Goal: Find specific page/section: Find specific page/section

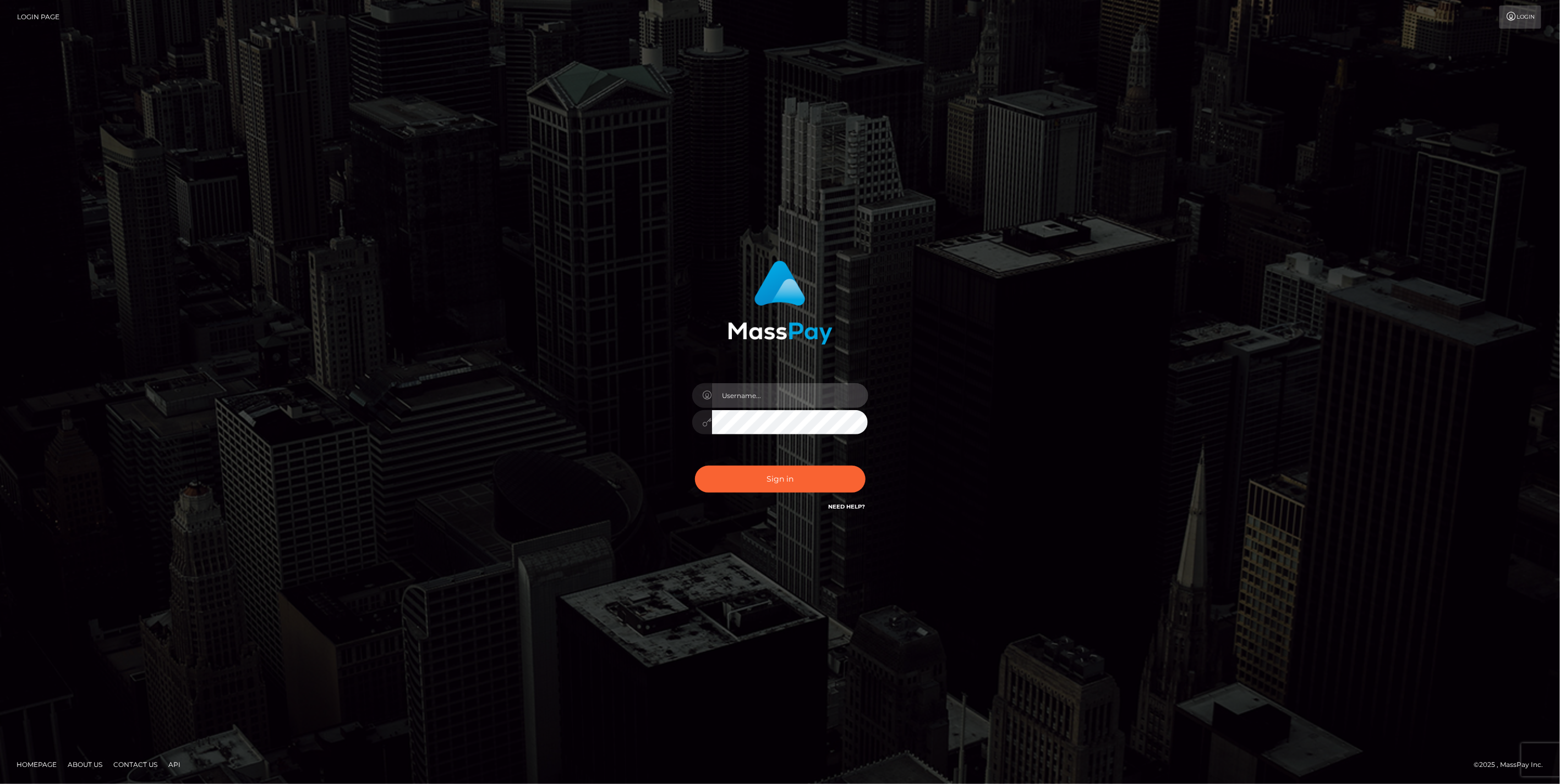
type input "jlo"
click at [789, 485] on button "Sign in" at bounding box center [780, 479] width 171 height 27
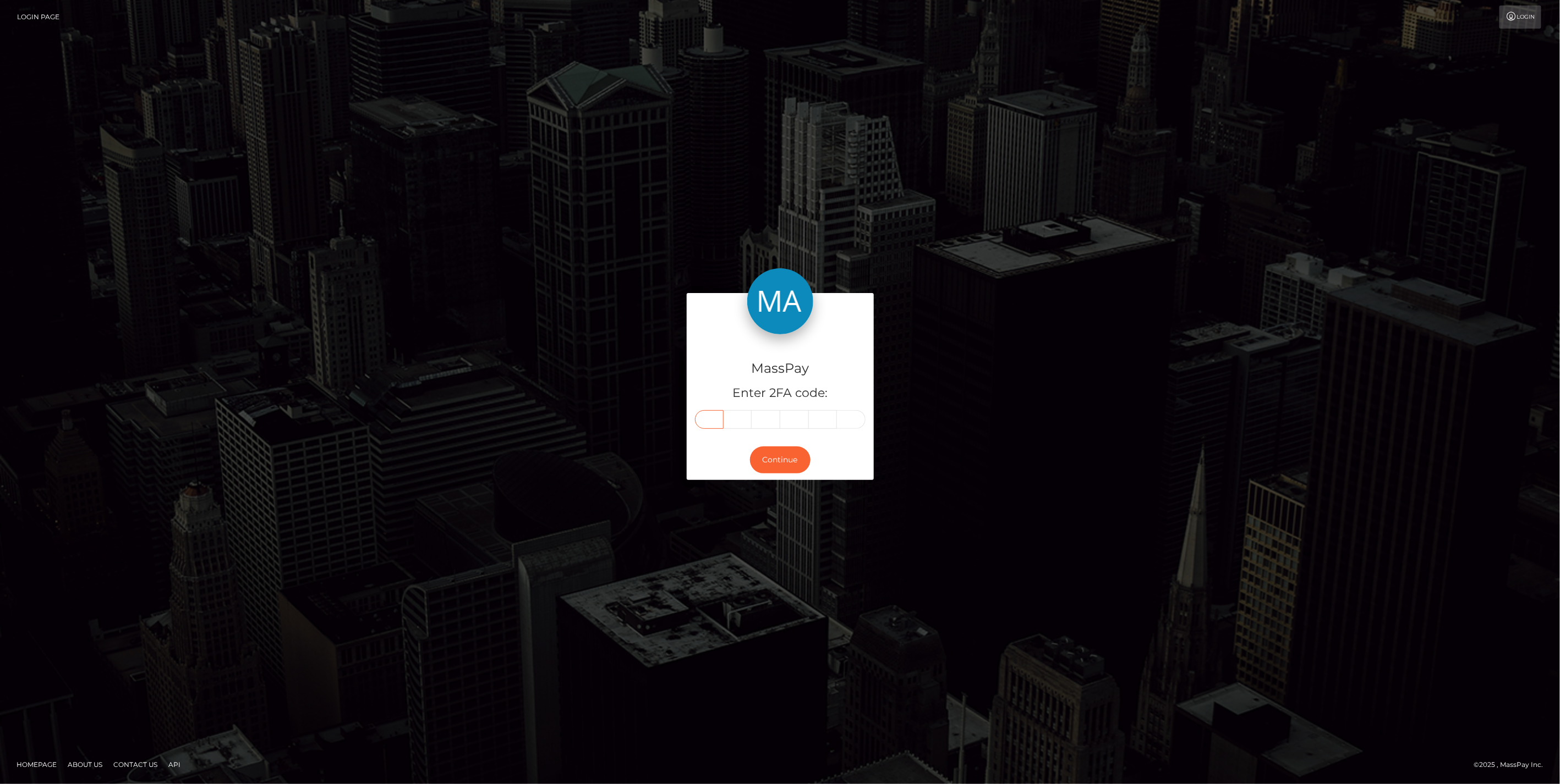
paste input "4"
type input "4"
type input "1"
type input "0"
type input "9"
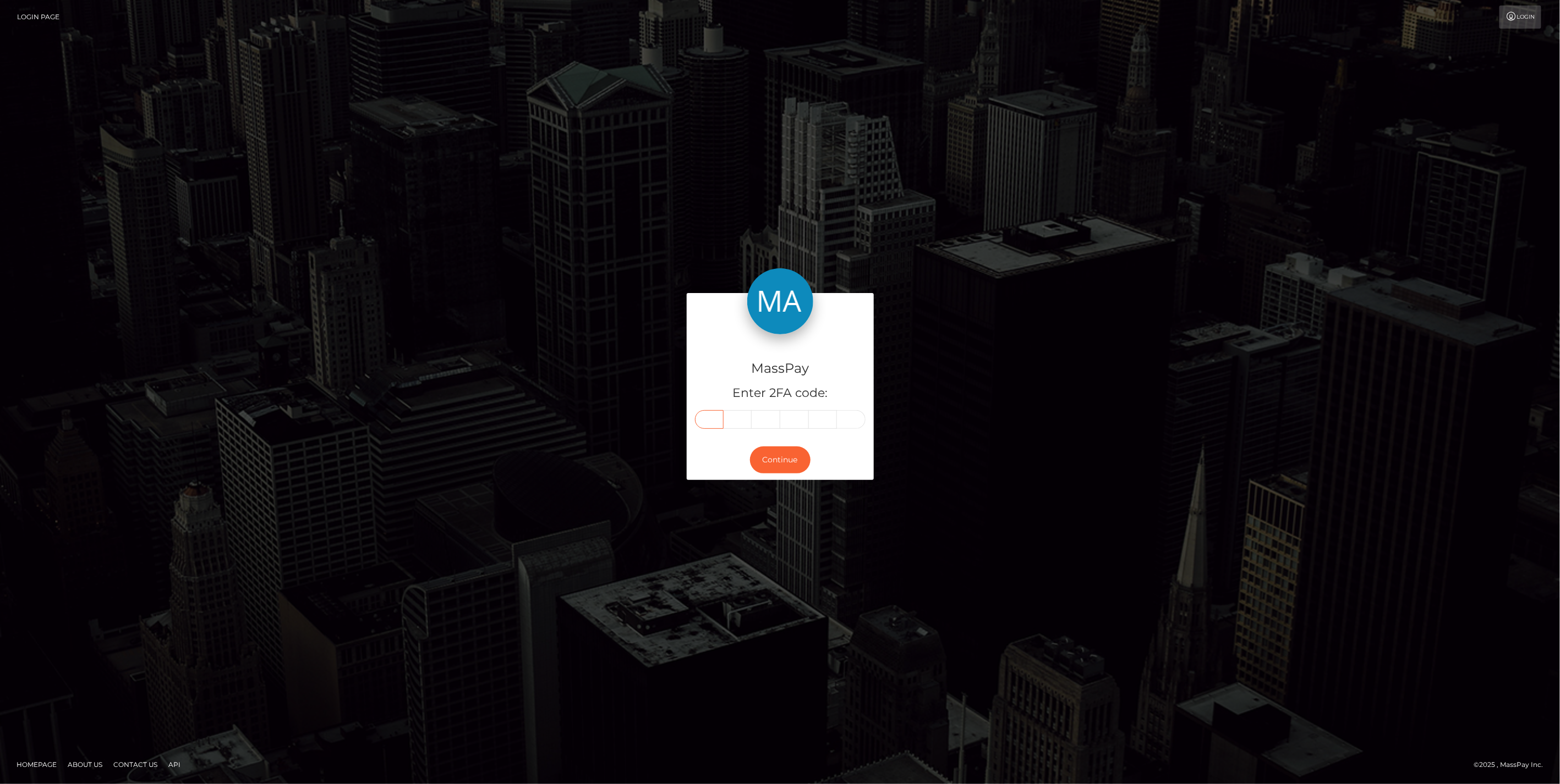
type input "4"
type input "6"
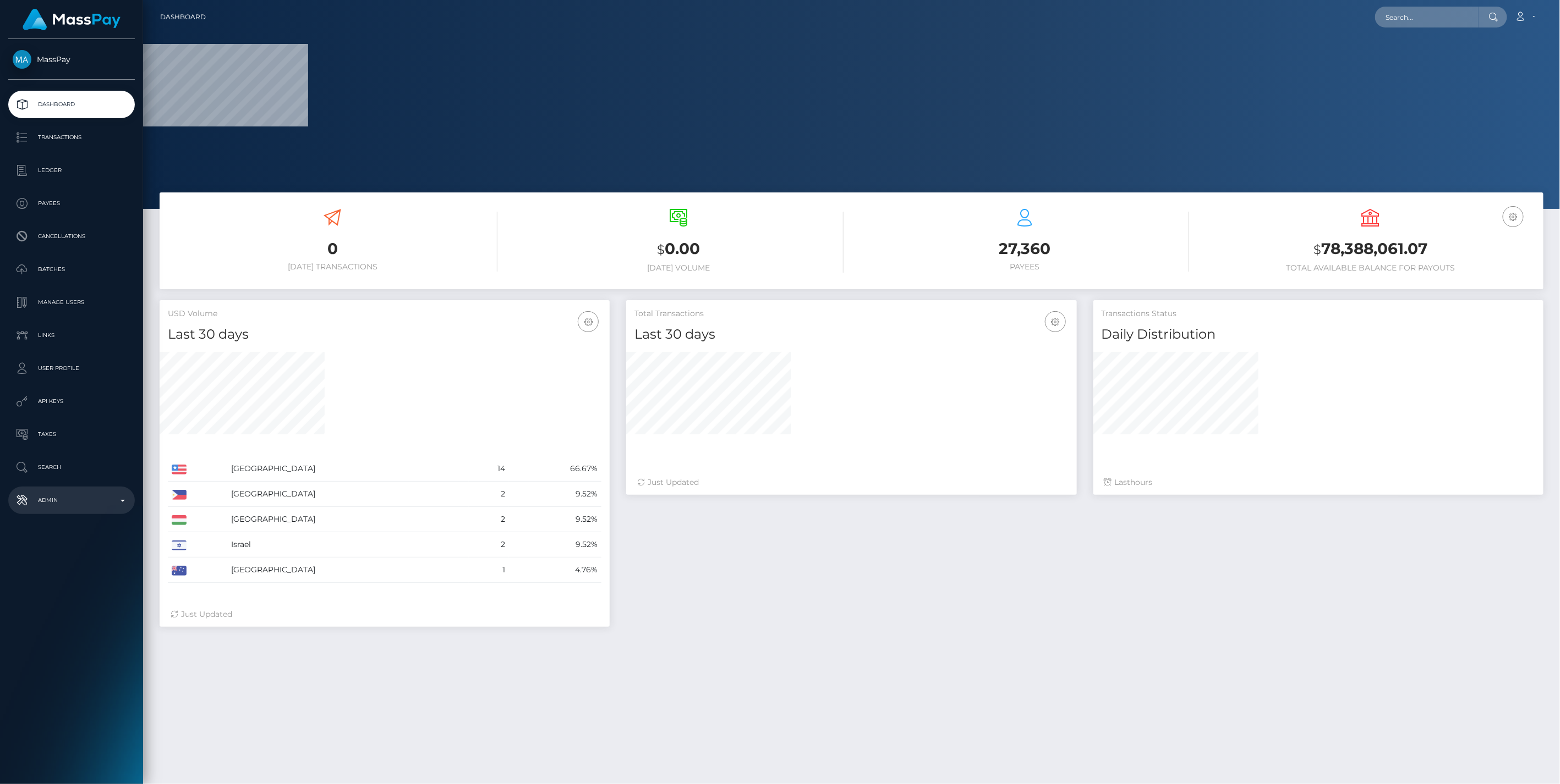
click at [122, 503] on p "Admin" at bounding box center [71, 500] width 118 height 17
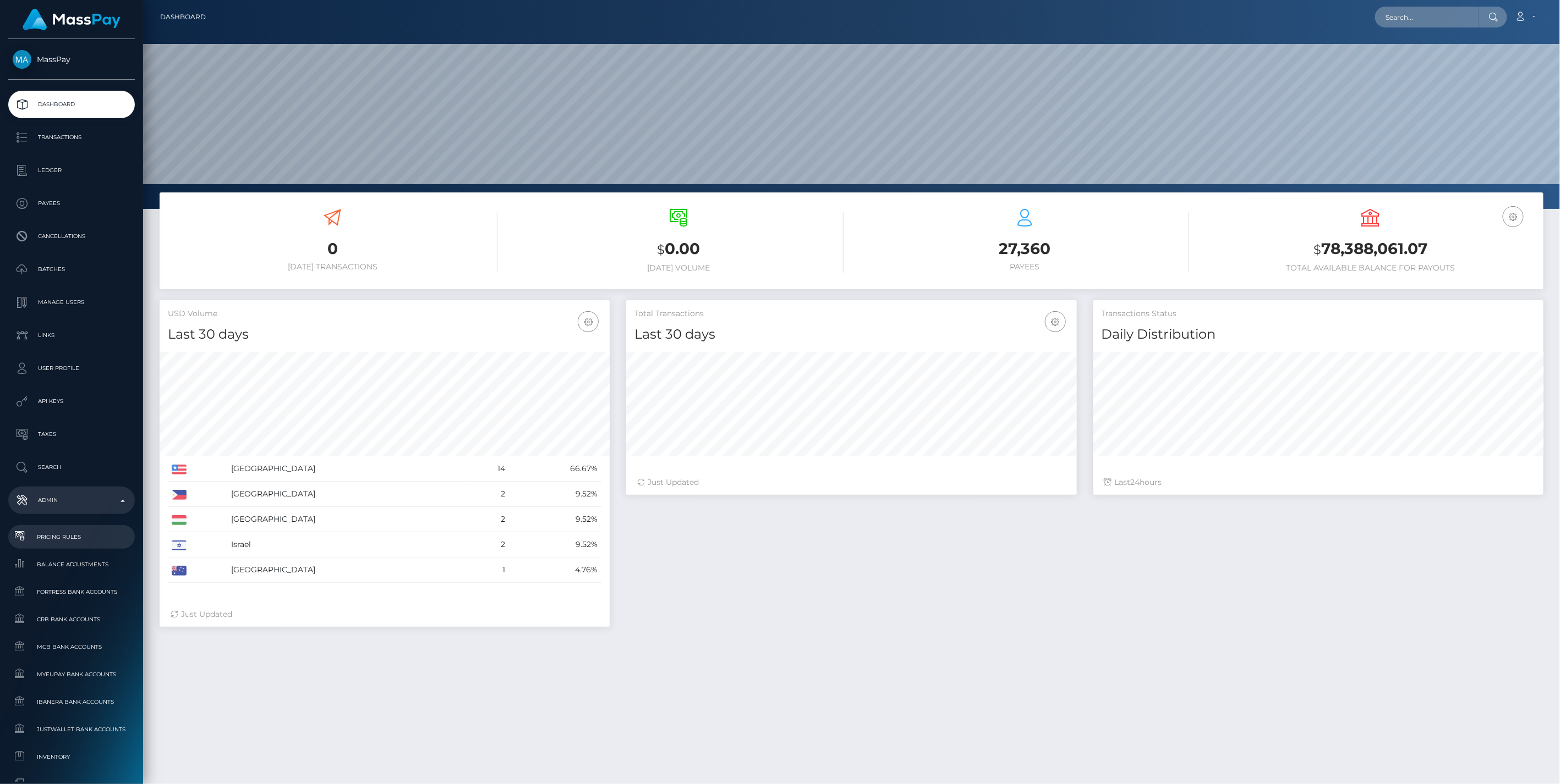
scroll to position [371, 0]
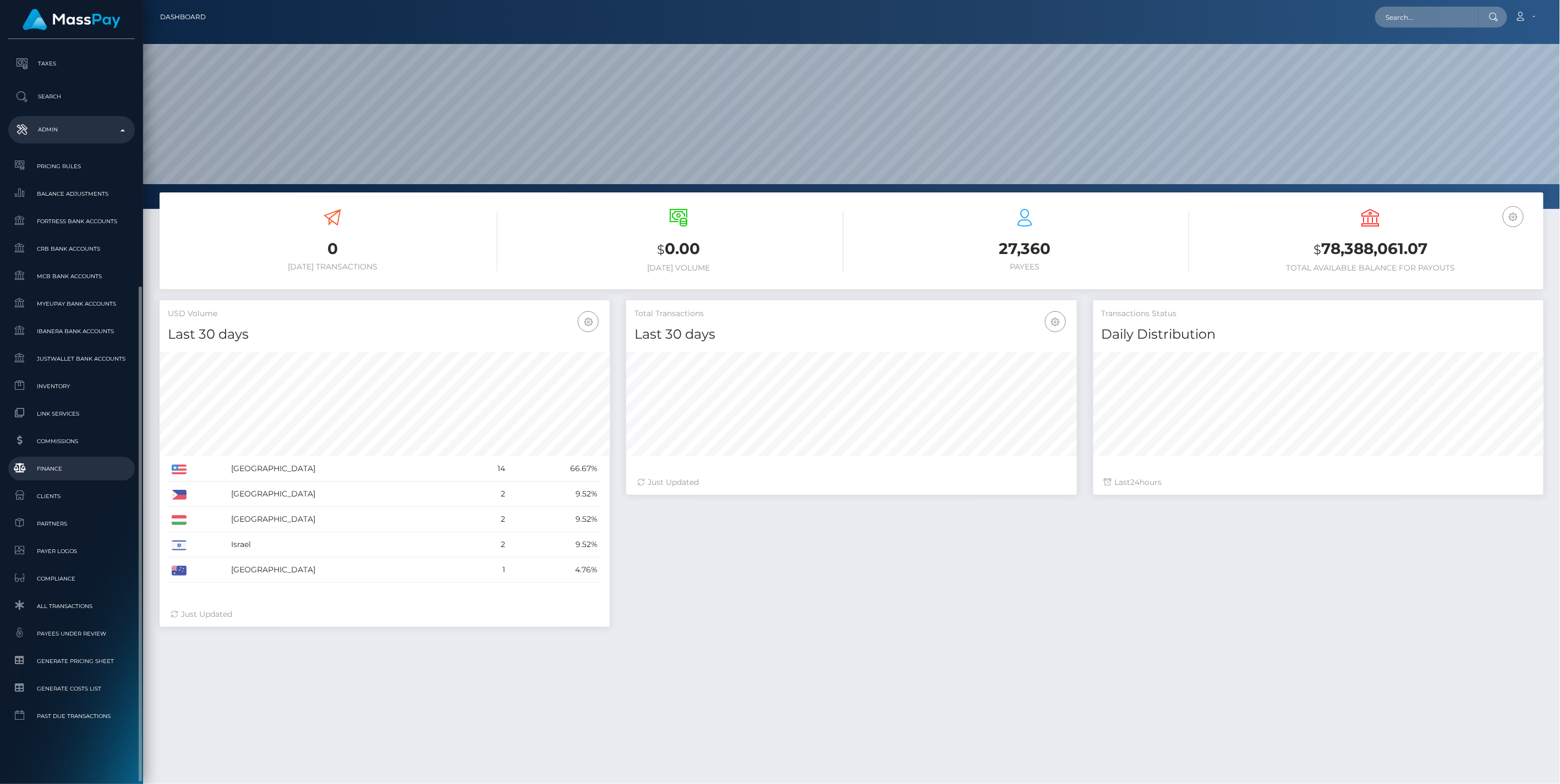
click at [54, 469] on span "Finance" at bounding box center [71, 468] width 118 height 12
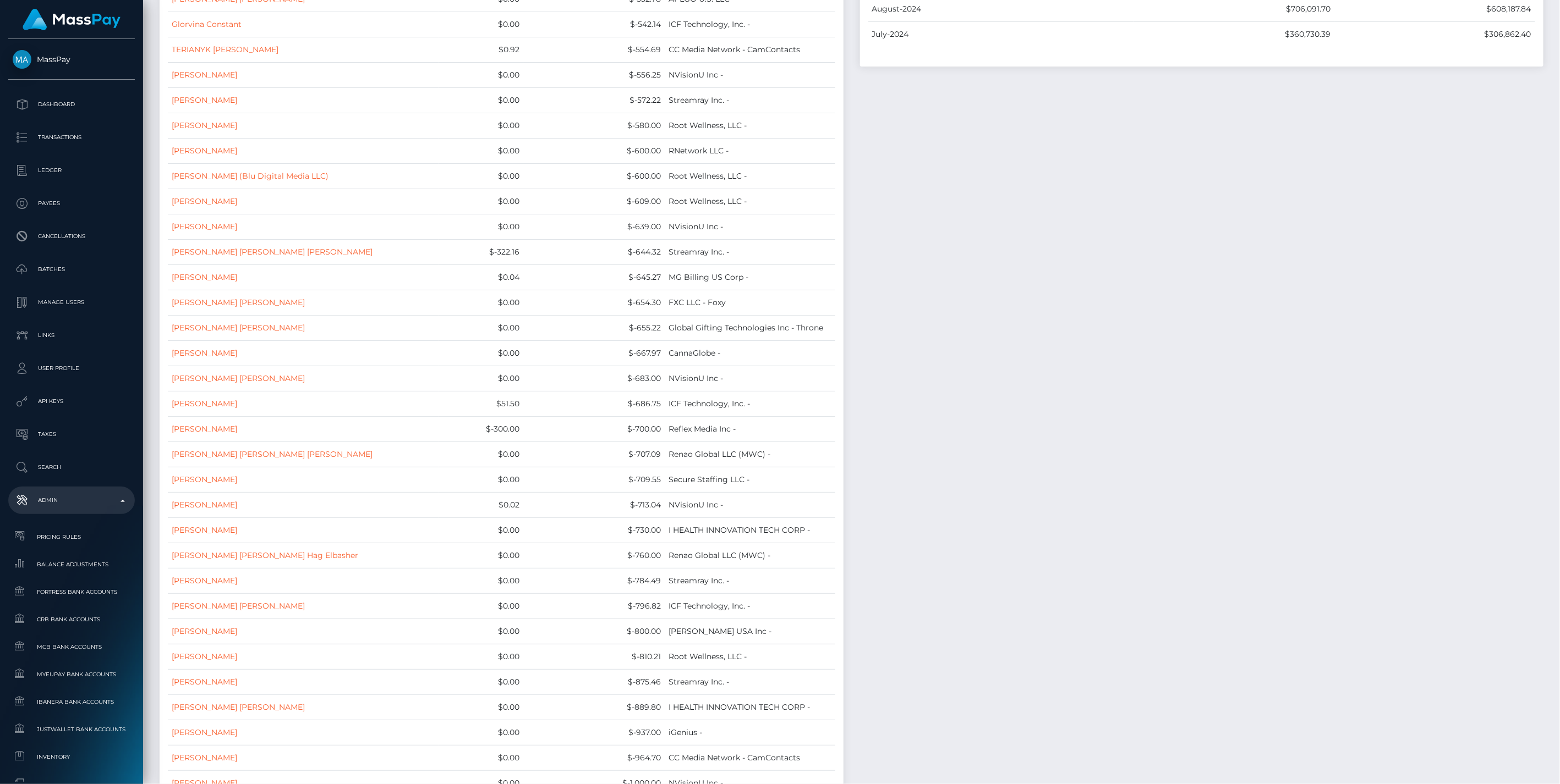
scroll to position [8560, 0]
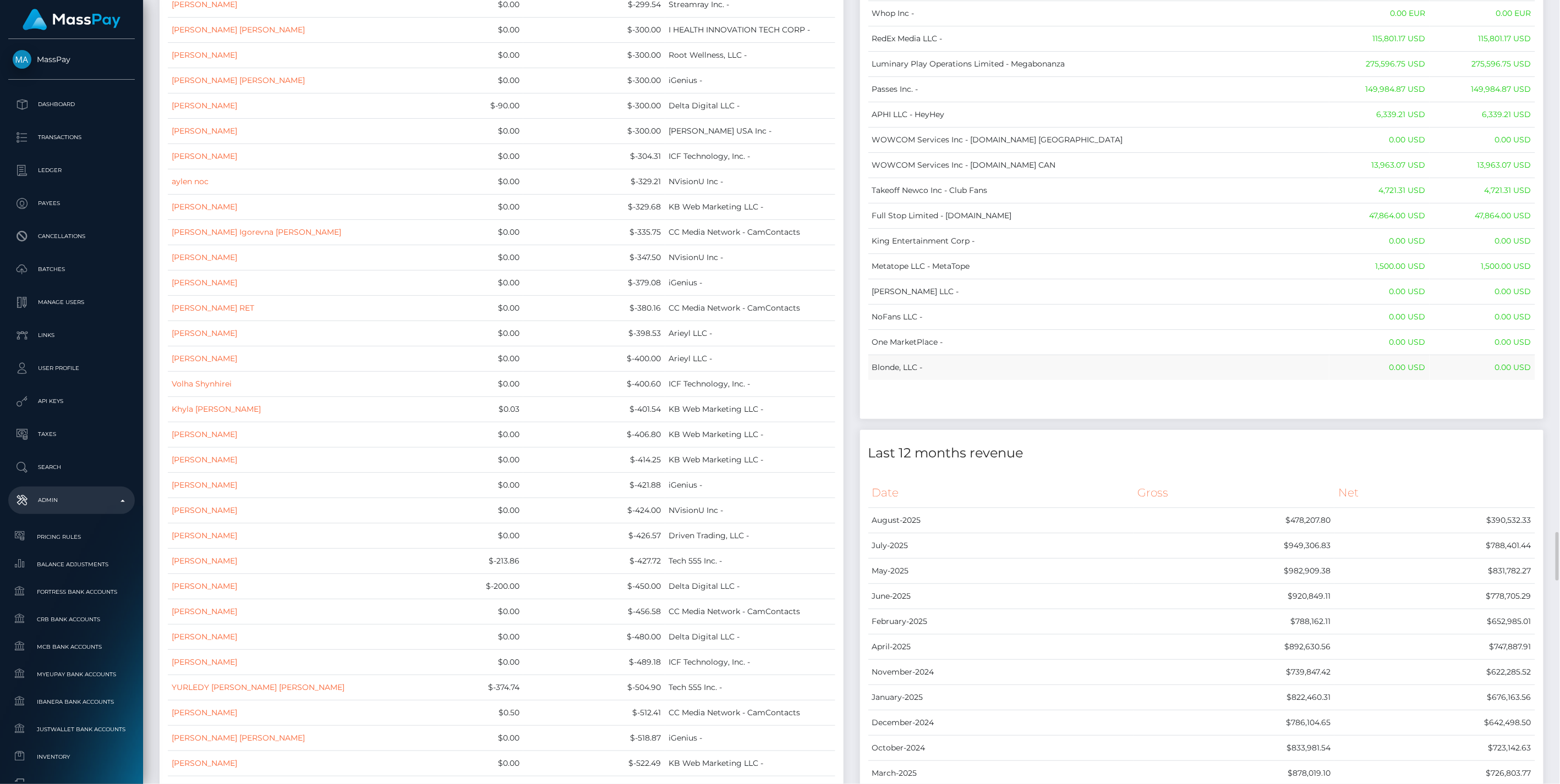
drag, startPoint x: 873, startPoint y: 119, endPoint x: 1509, endPoint y: 393, distance: 692.5
copy table "Name Wallet Balance Ledger Balance RNetwork LLC - 33,033.21 USD 1,542.77 USD Ma…"
click at [876, 380] on td "Blonde, LLC -" at bounding box center [1098, 368] width 461 height 26
click at [1161, 413] on div at bounding box center [1202, 411] width 667 height 6
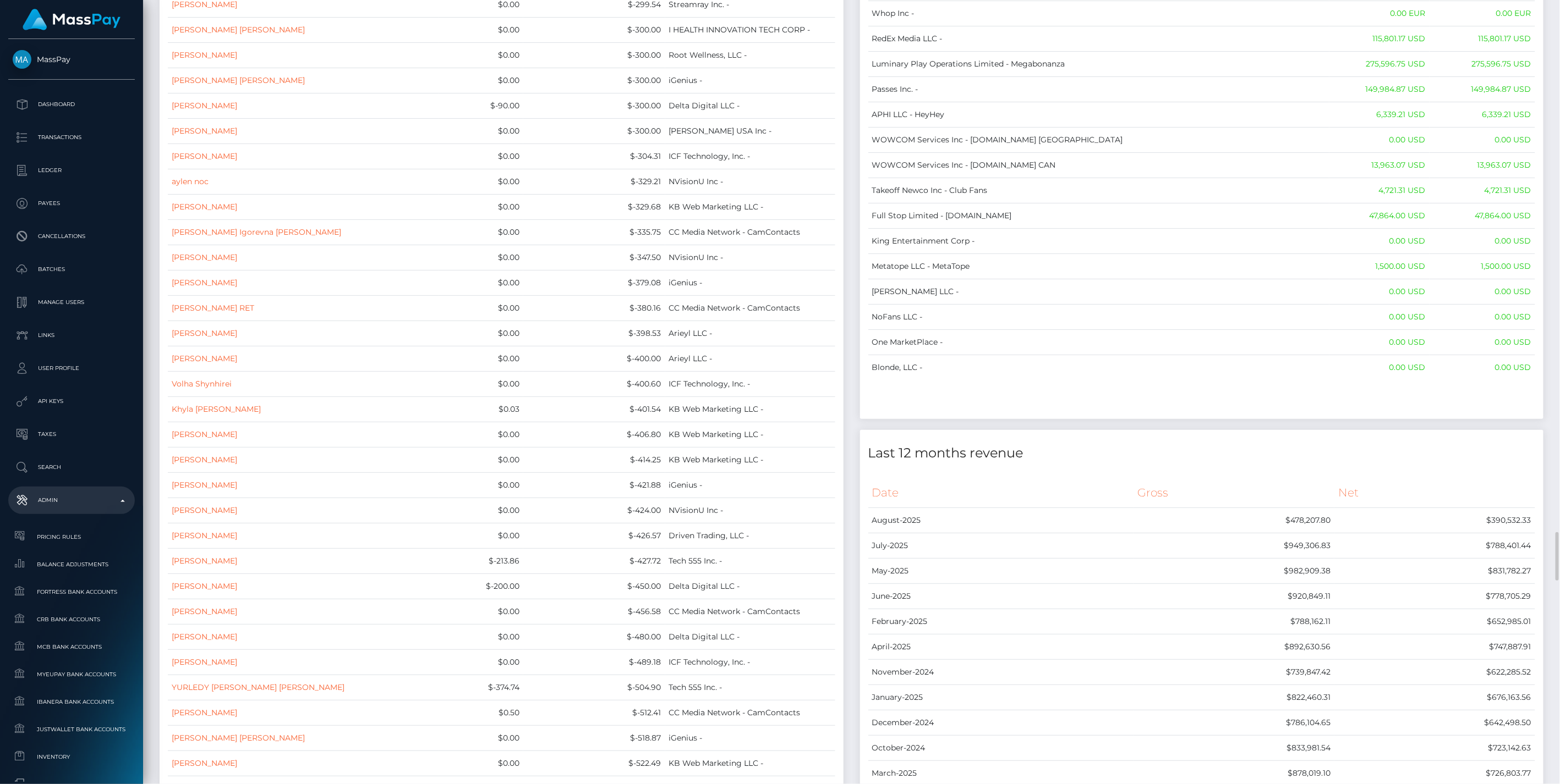
click at [1062, 413] on div at bounding box center [1202, 411] width 667 height 6
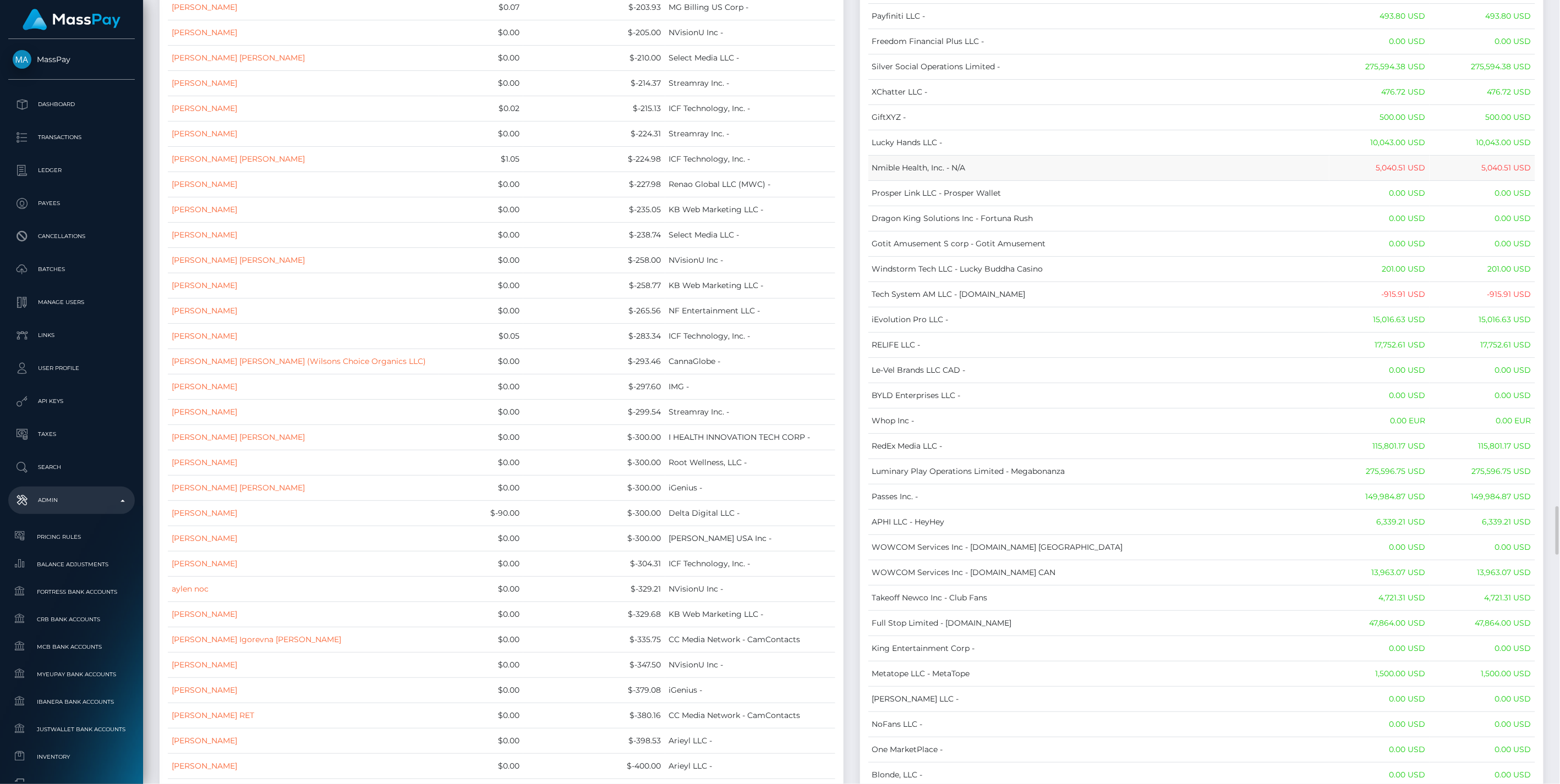
click at [1240, 181] on td "Nmible Health, Inc. - N/A" at bounding box center [1098, 168] width 461 height 26
click at [1060, 581] on td "WOWCOM Services Inc - Rolla.com CAN" at bounding box center [1098, 573] width 461 height 26
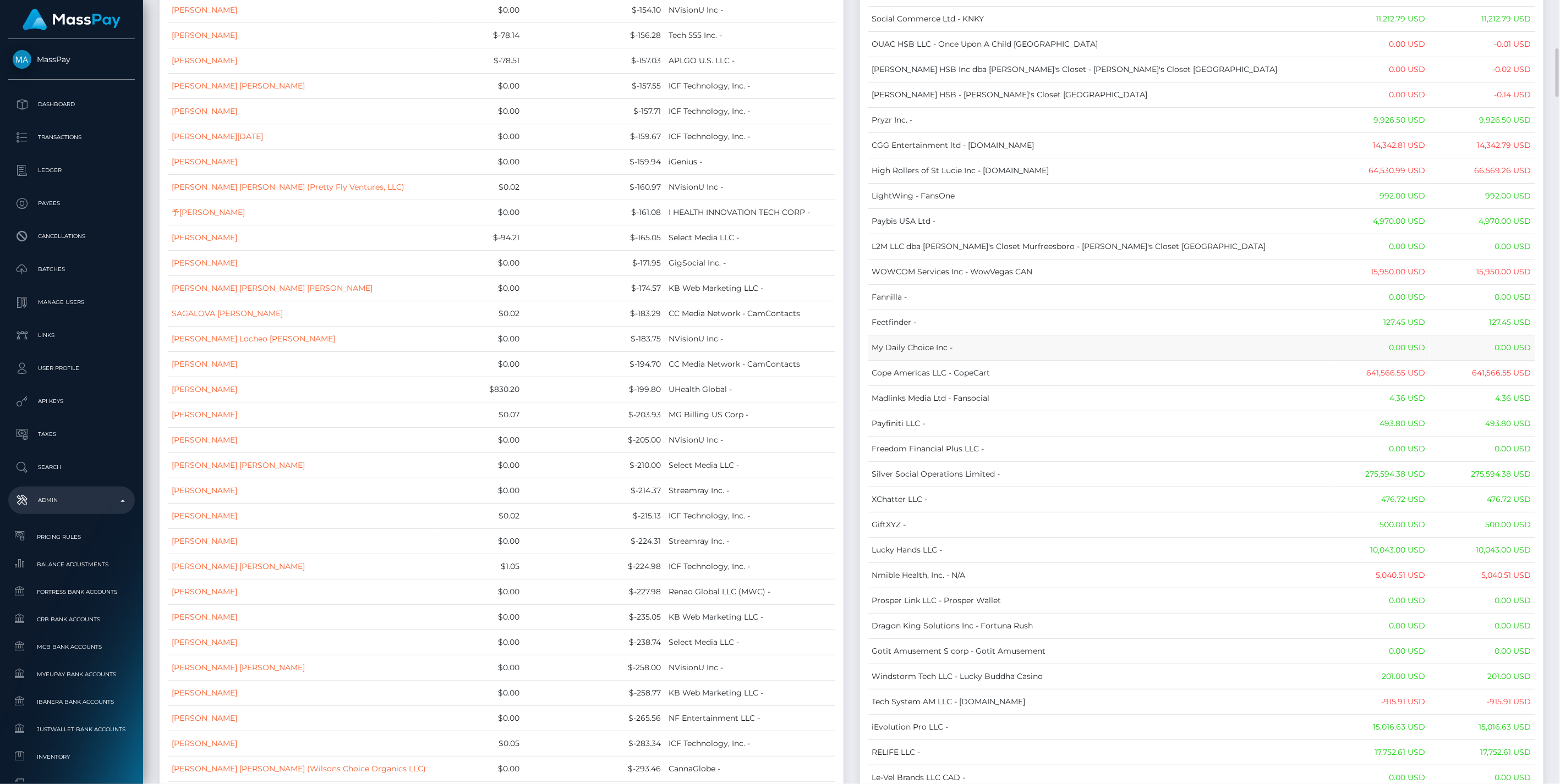
scroll to position [7337, 0]
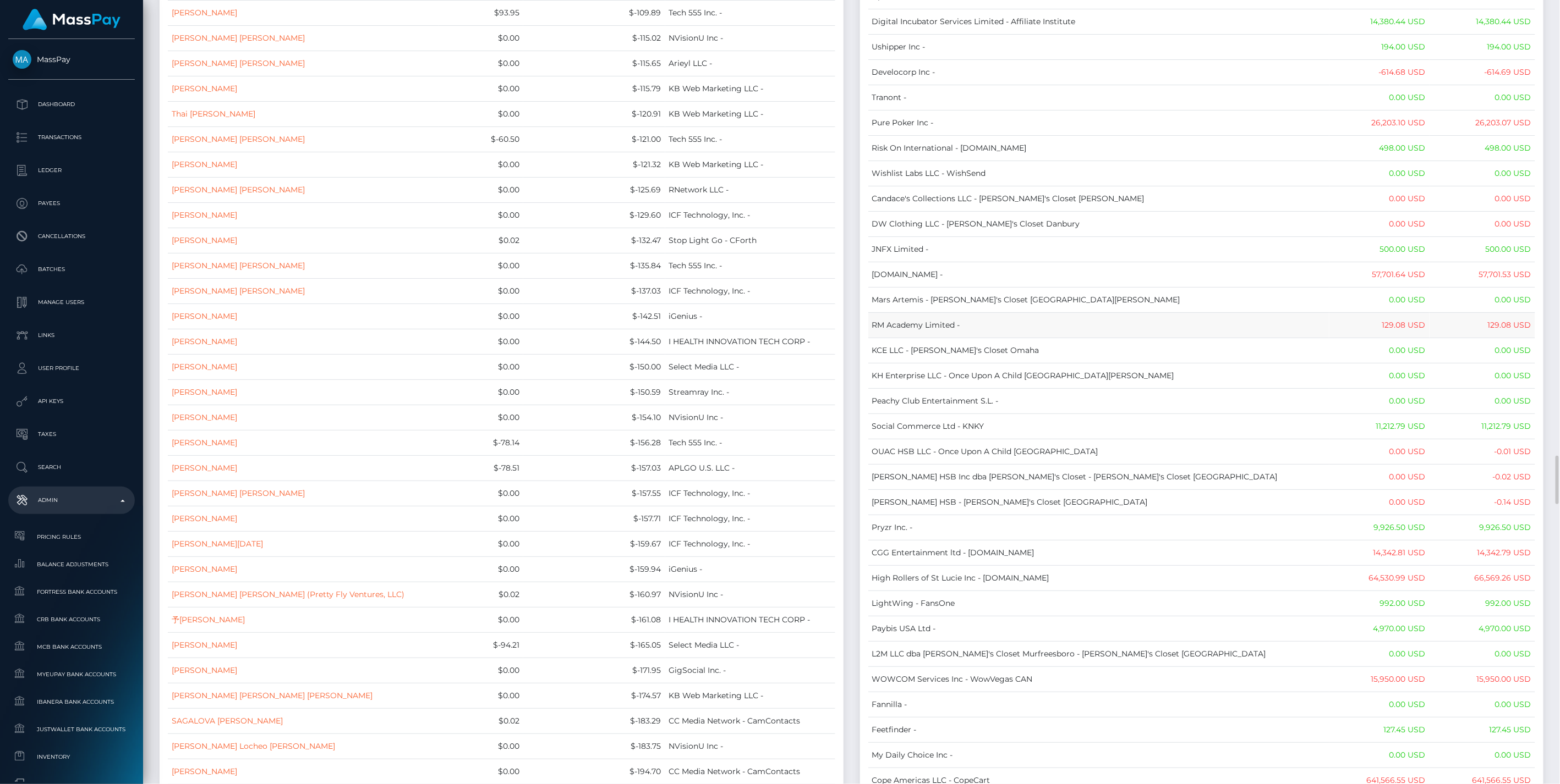
click at [1199, 337] on td "RM Academy Limited -" at bounding box center [1098, 325] width 461 height 26
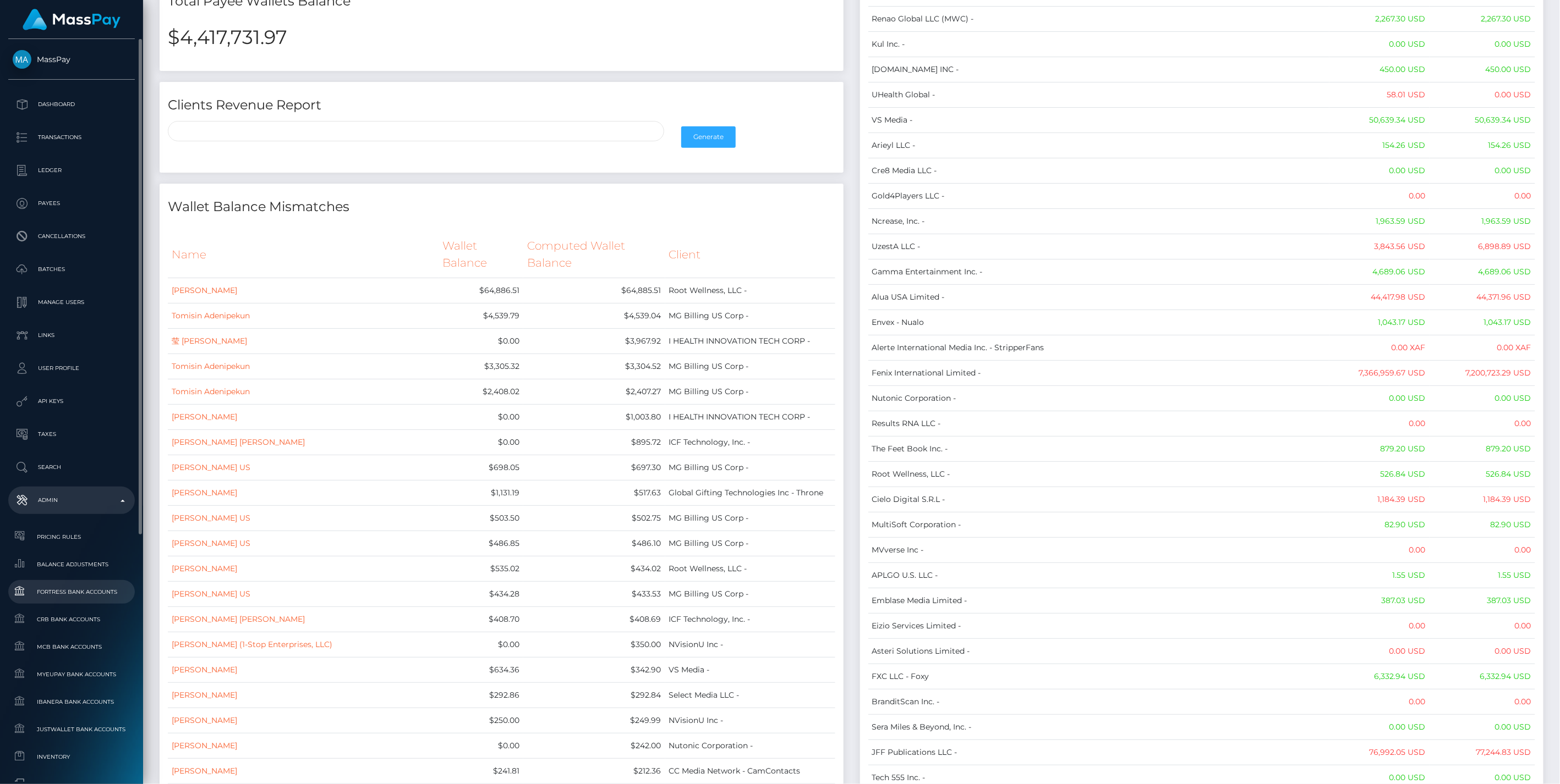
scroll to position [400, 0]
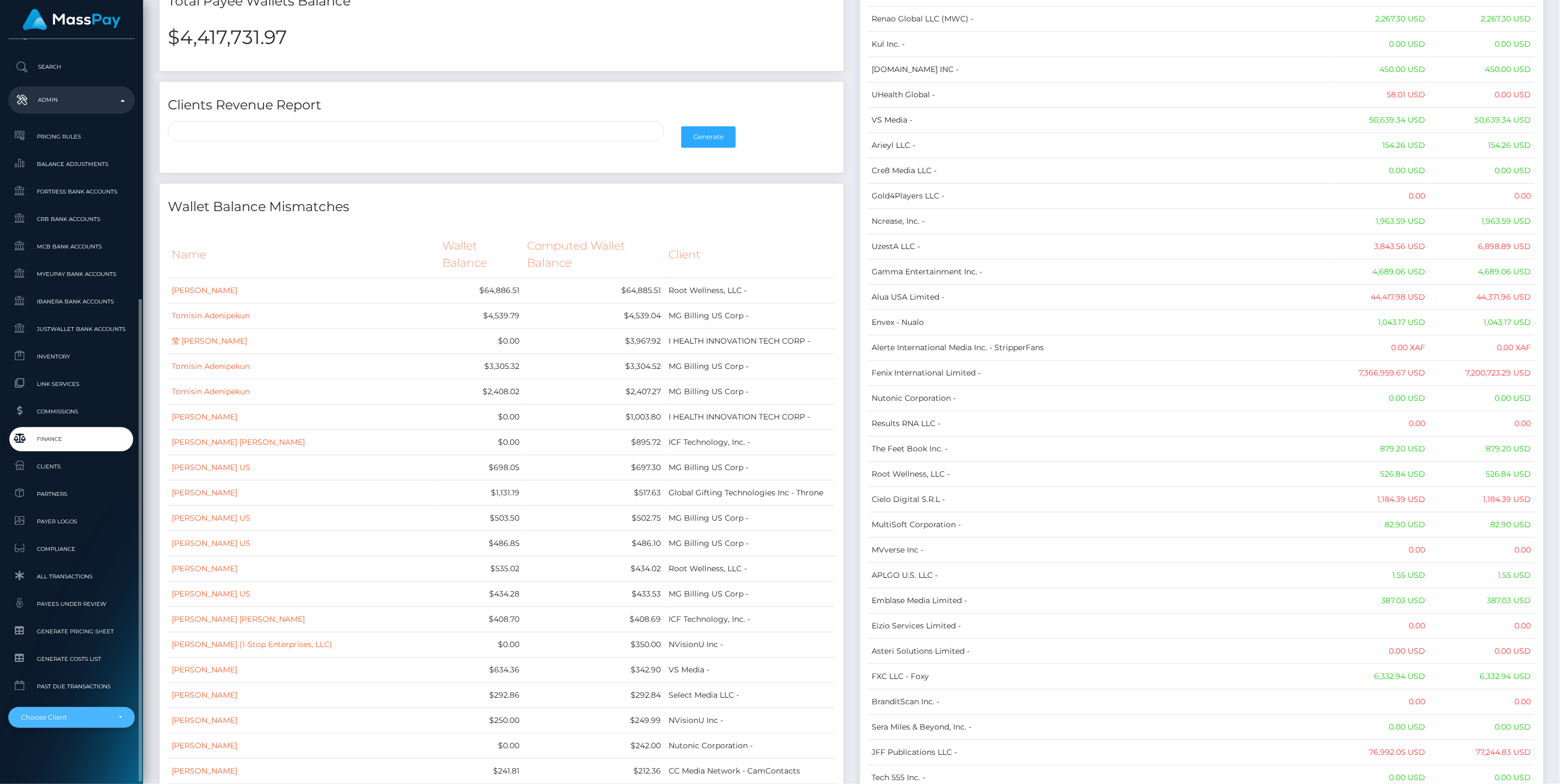
click at [123, 714] on div "Choose Client" at bounding box center [71, 717] width 127 height 21
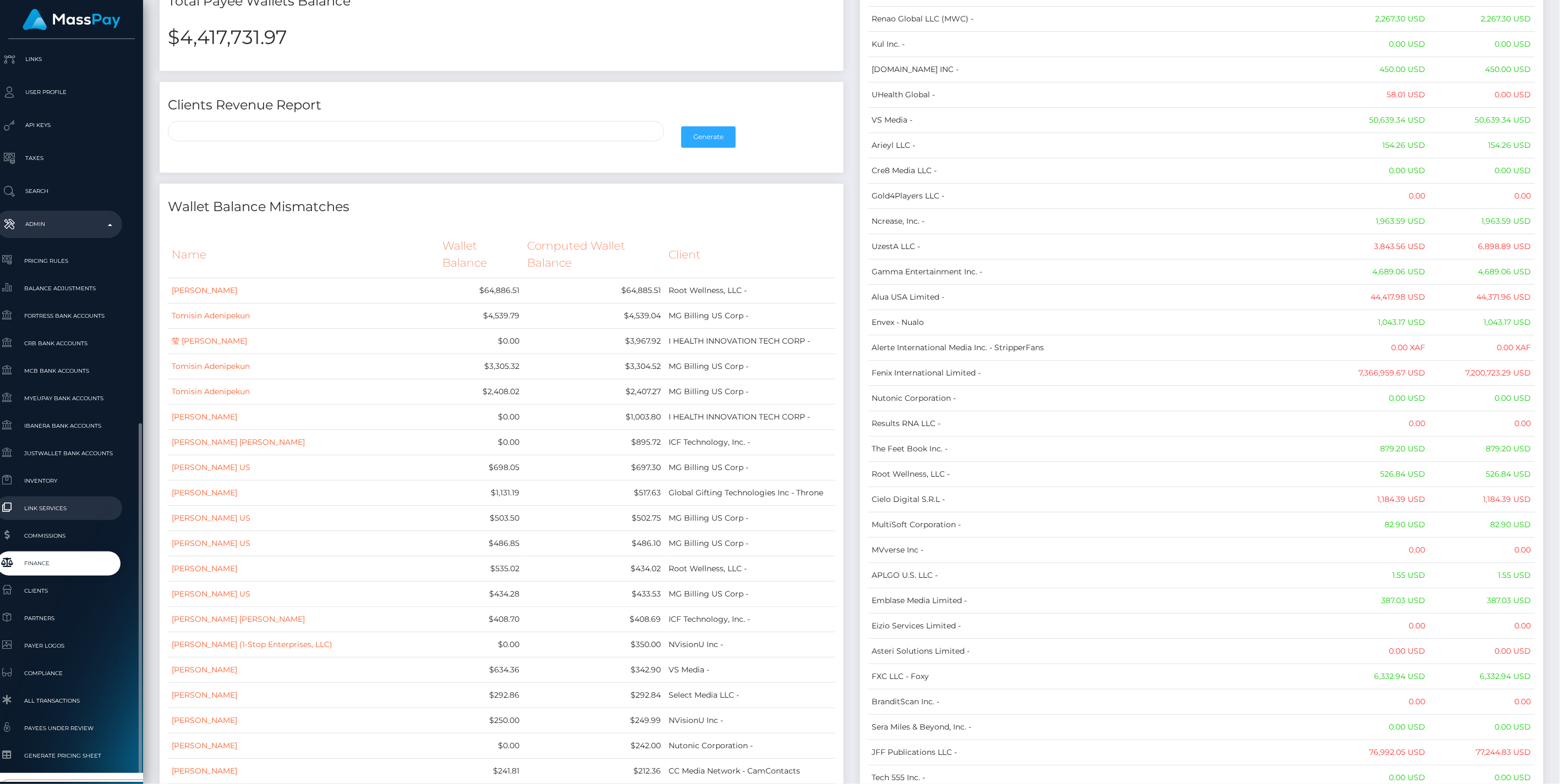
scroll to position [400, 12]
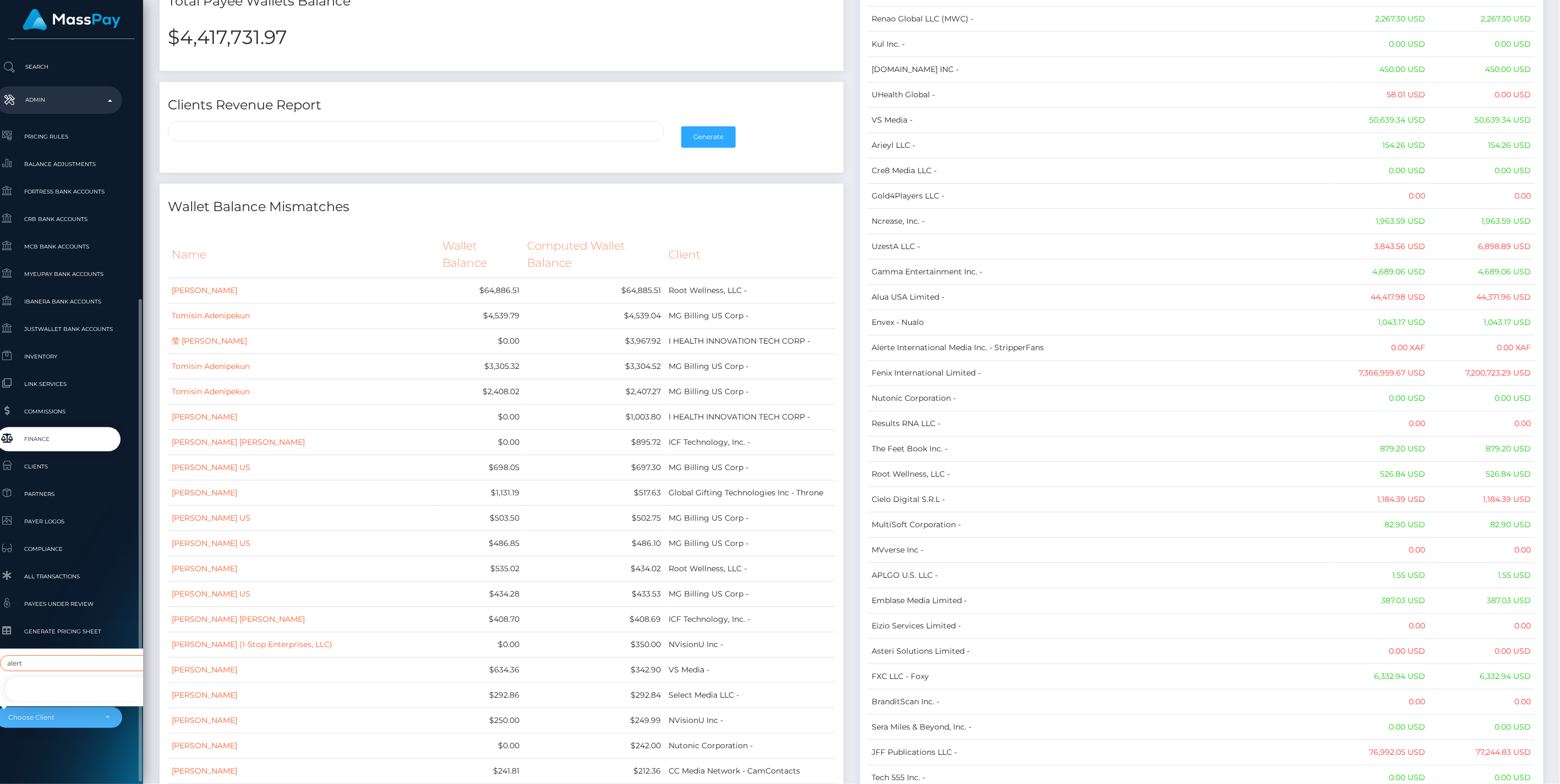
type input "alert"
click at [26, 678] on link "Alerte International Media Inc. - StripperFans" at bounding box center [108, 690] width 210 height 25
select select "25"
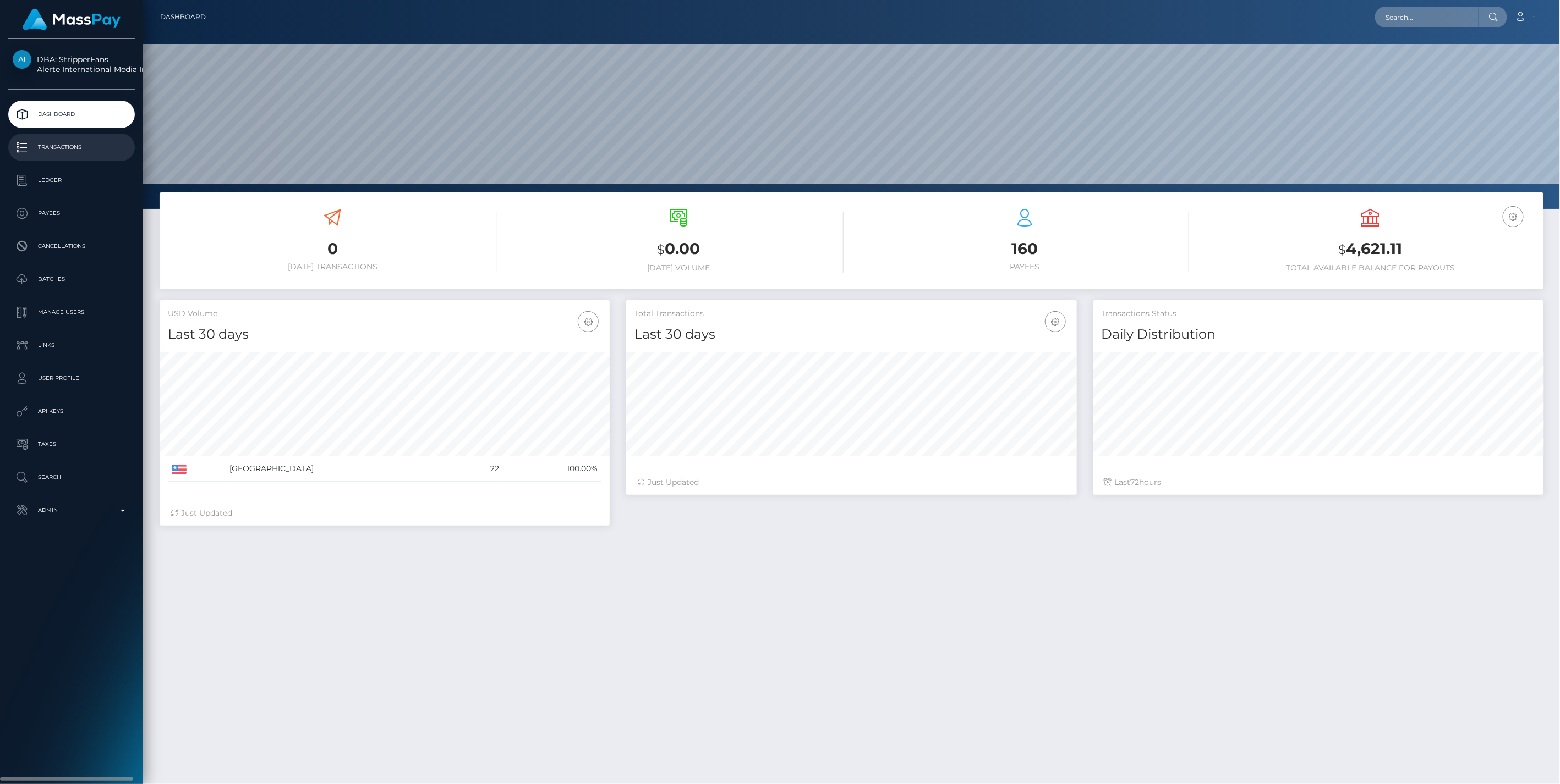
scroll to position [195, 449]
click at [1515, 220] on icon "button" at bounding box center [1513, 217] width 13 height 14
click at [56, 177] on p "Ledger" at bounding box center [71, 180] width 118 height 17
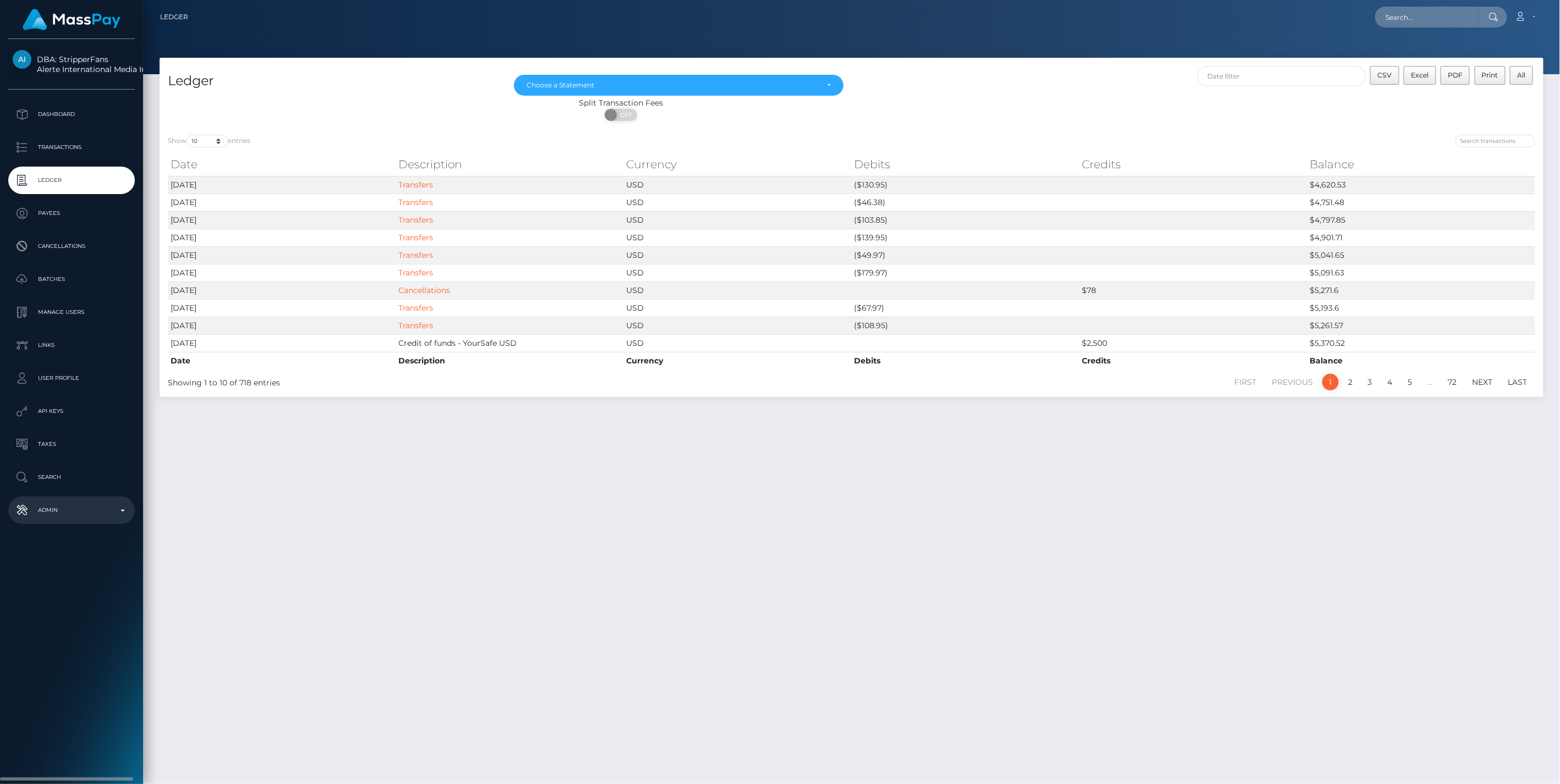
click at [125, 510] on p "Admin" at bounding box center [71, 510] width 118 height 17
click at [78, 574] on span "Balance Adjustments" at bounding box center [71, 574] width 118 height 12
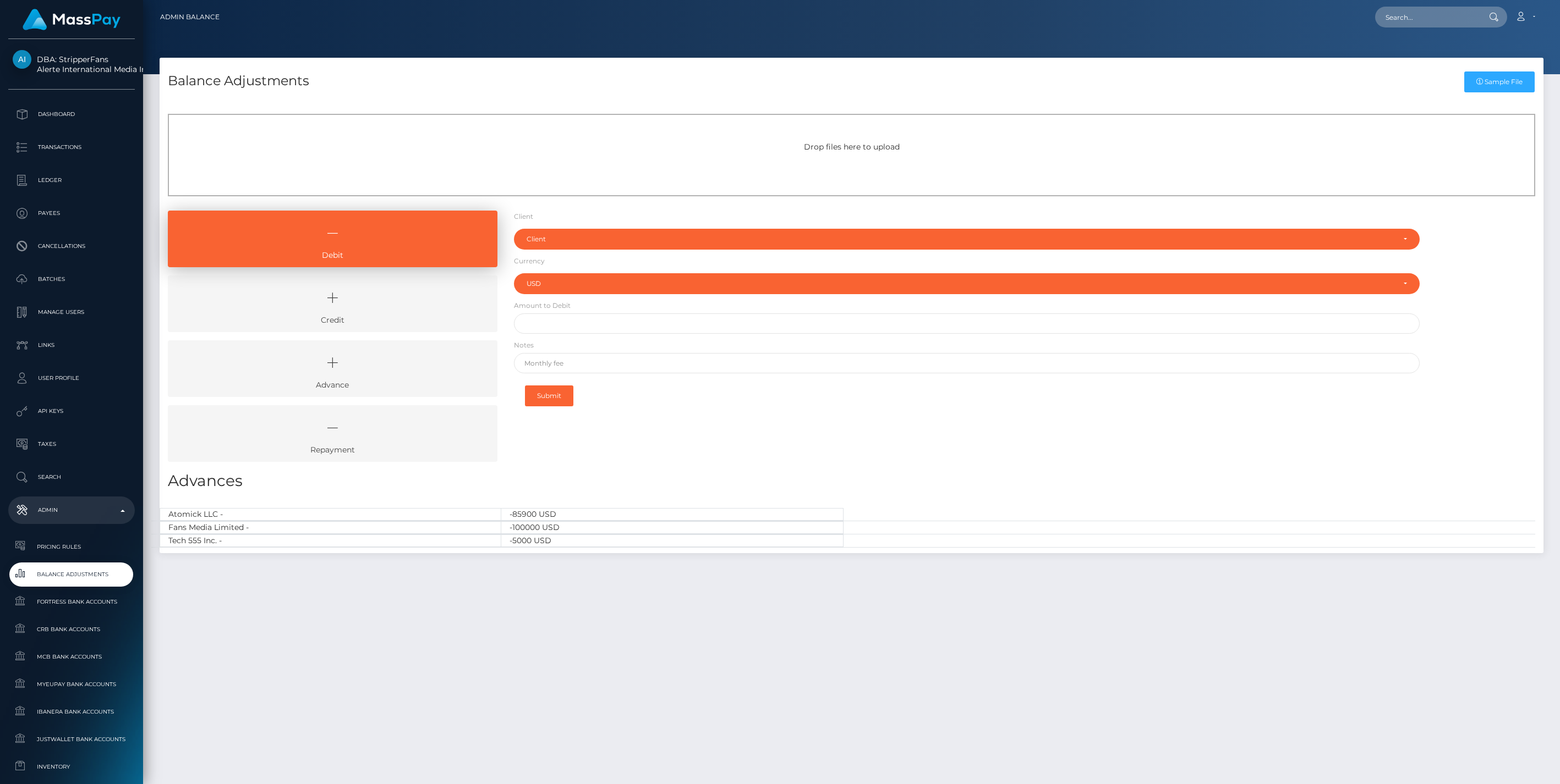
select select "USD"
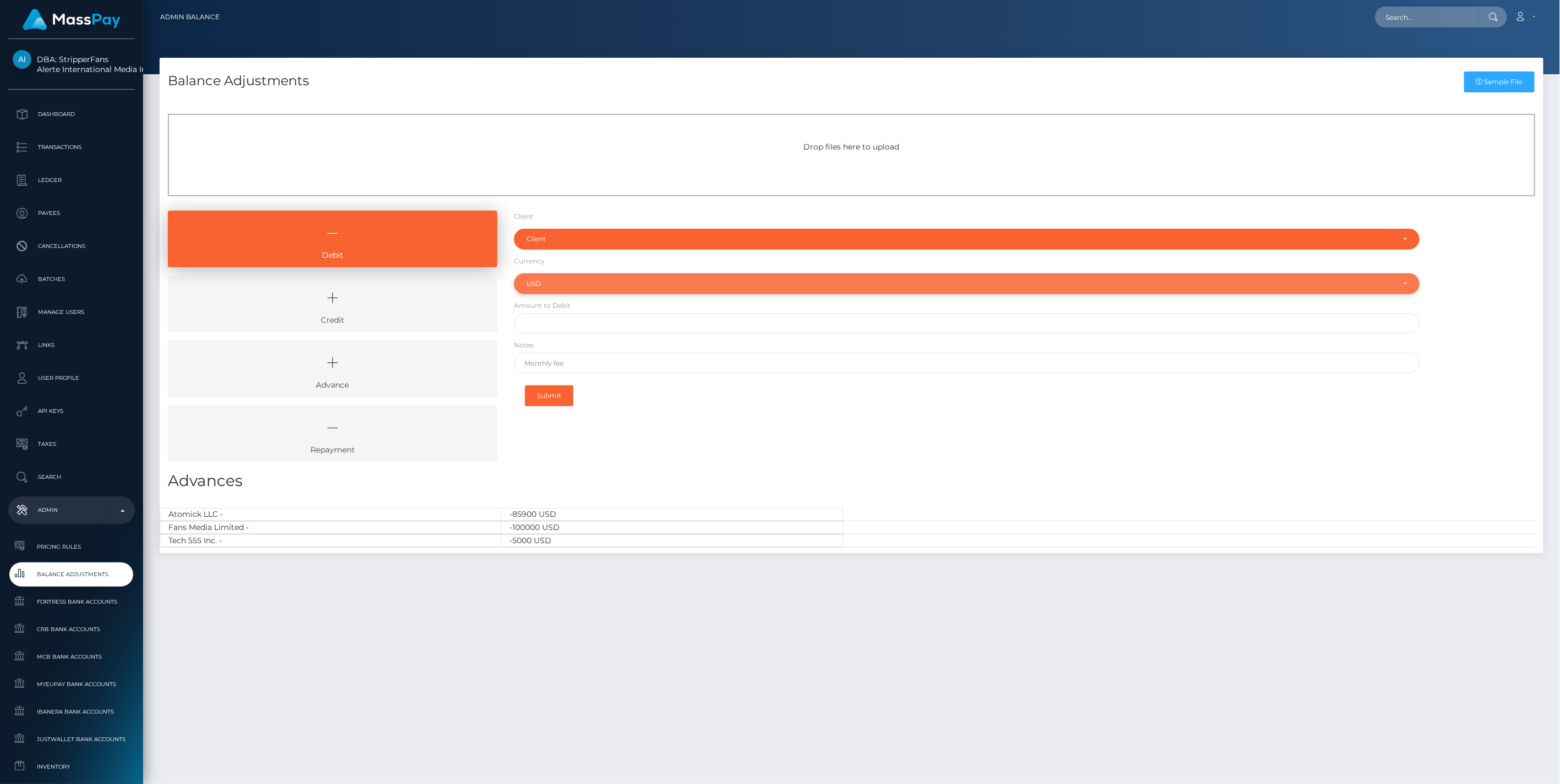
click at [1402, 281] on div "USD" at bounding box center [967, 284] width 881 height 9
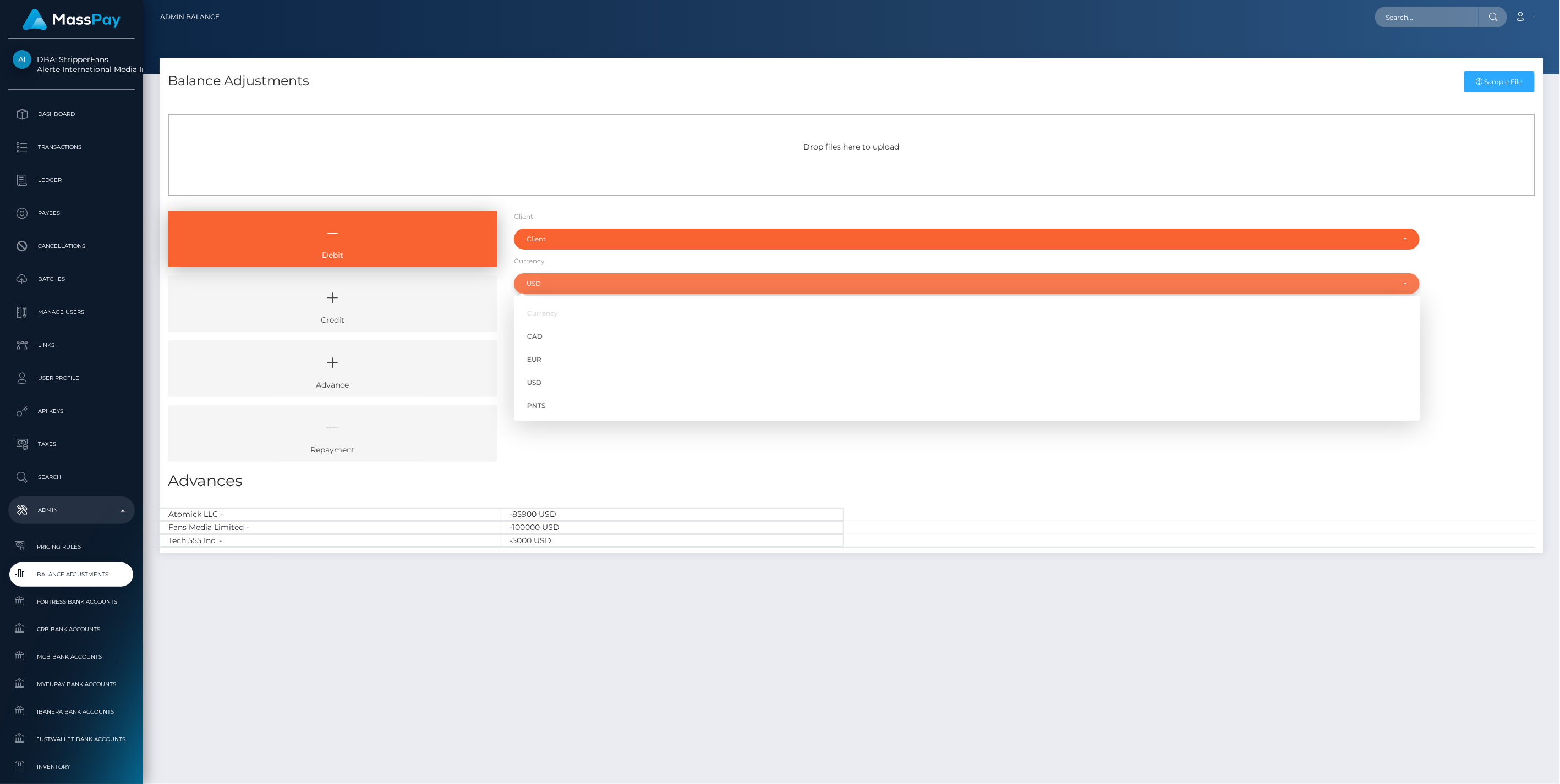
click at [1402, 281] on div "USD" at bounding box center [967, 284] width 881 height 9
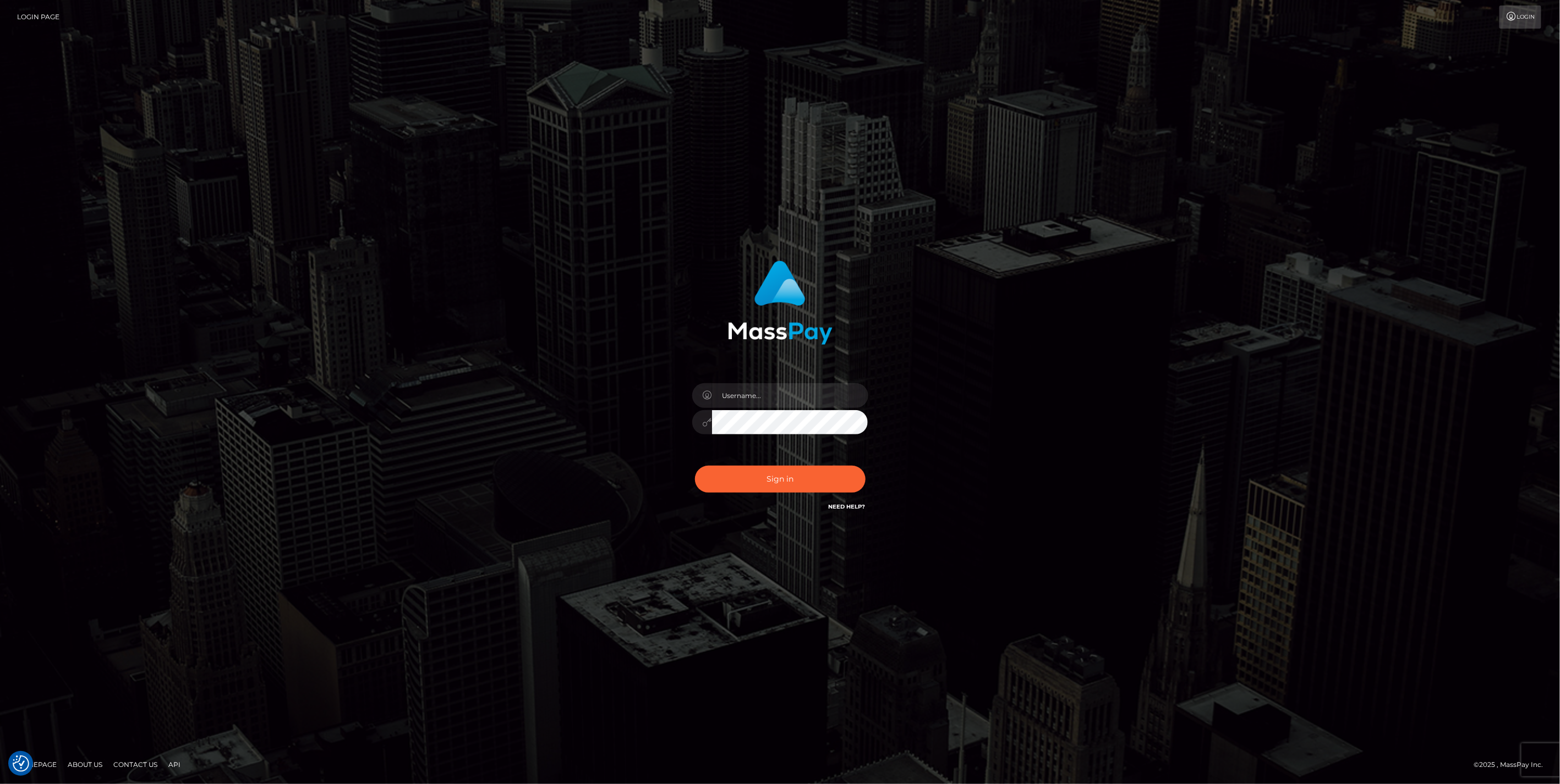
type input "jlo"
checkbox input "true"
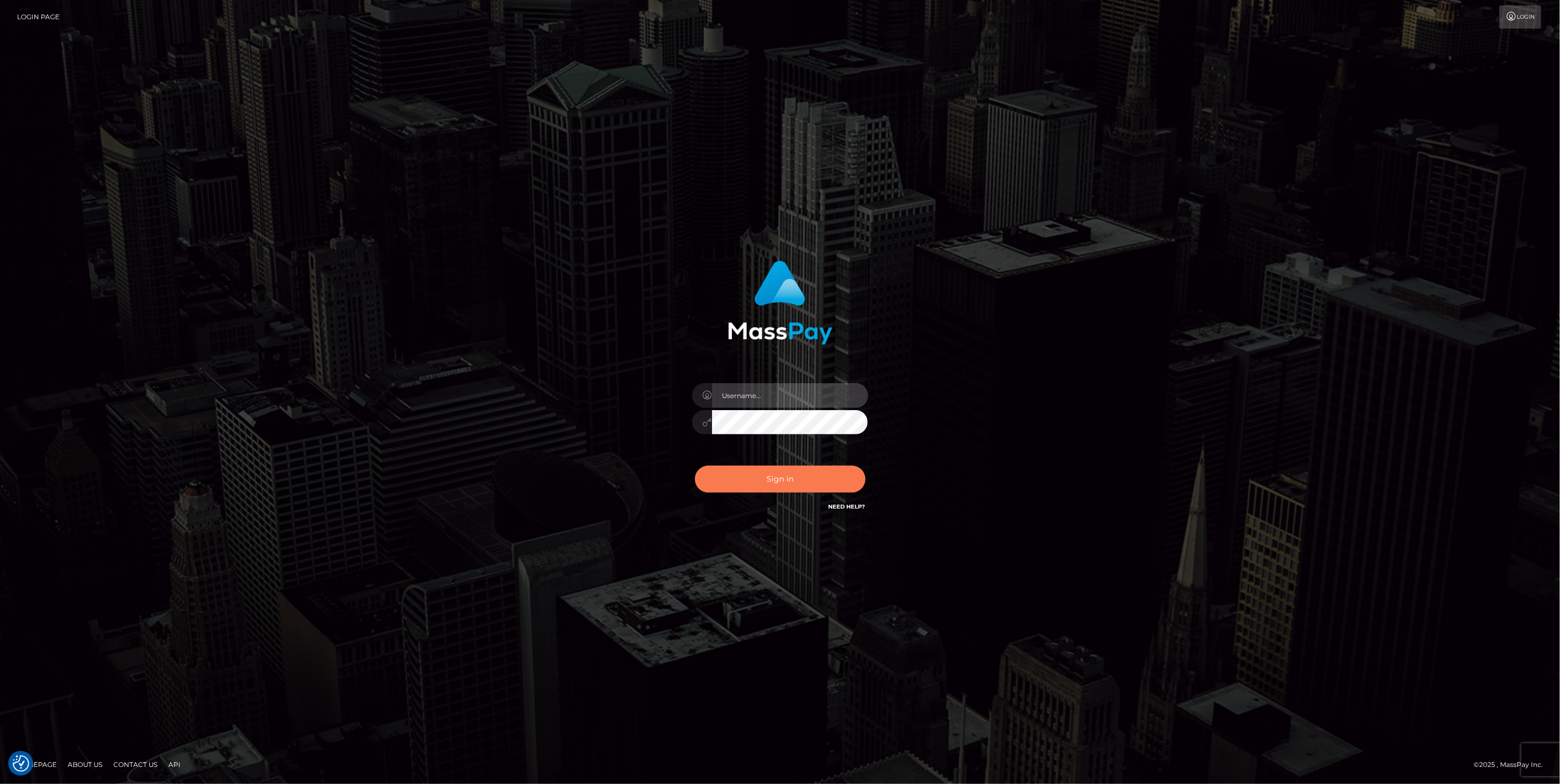
type input "jlo"
click at [806, 480] on button "Sign in" at bounding box center [780, 479] width 171 height 27
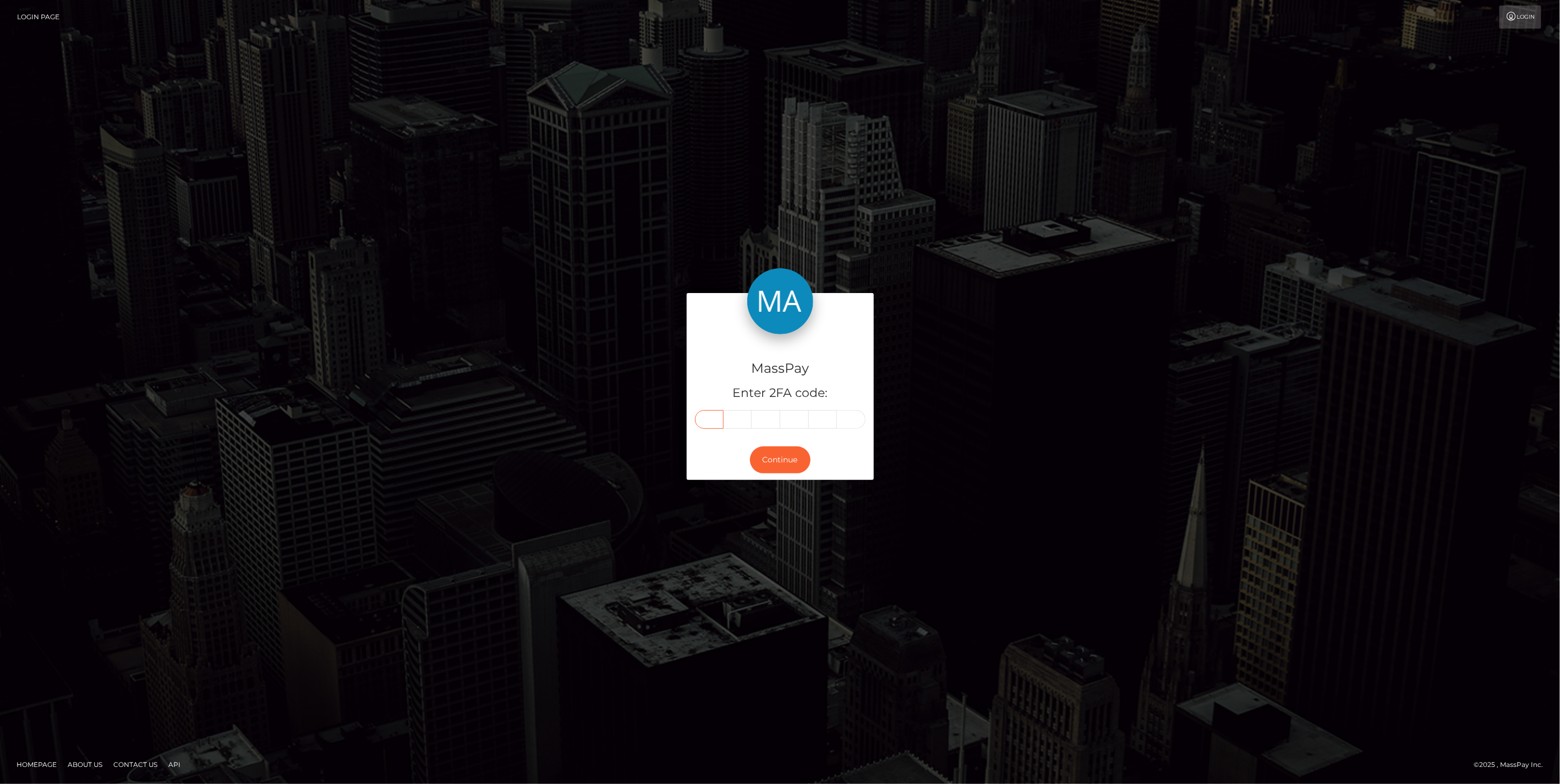
paste input "1"
type input "1"
type input "7"
type input "4"
type input "7"
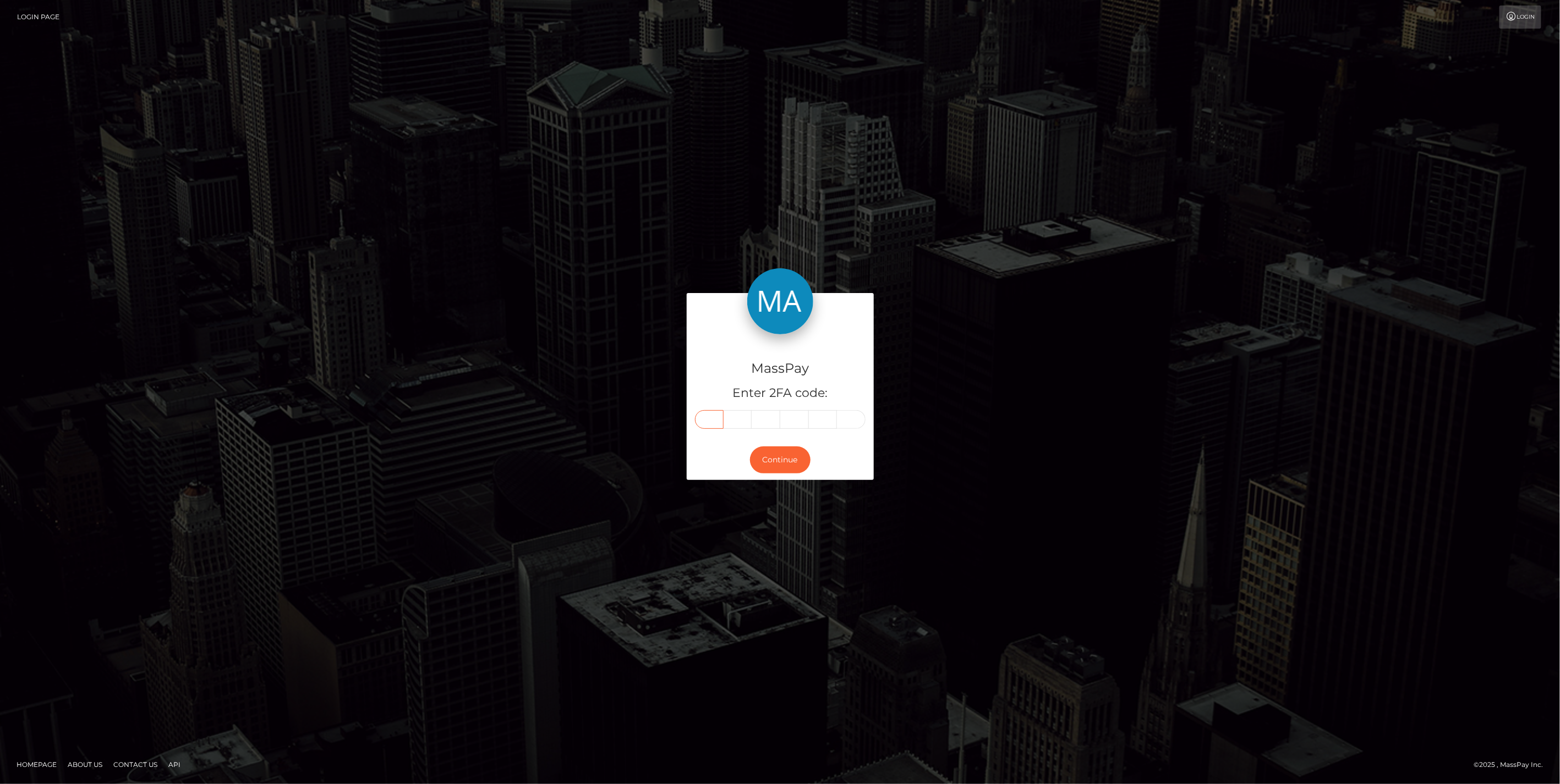
type input "5"
type input "6"
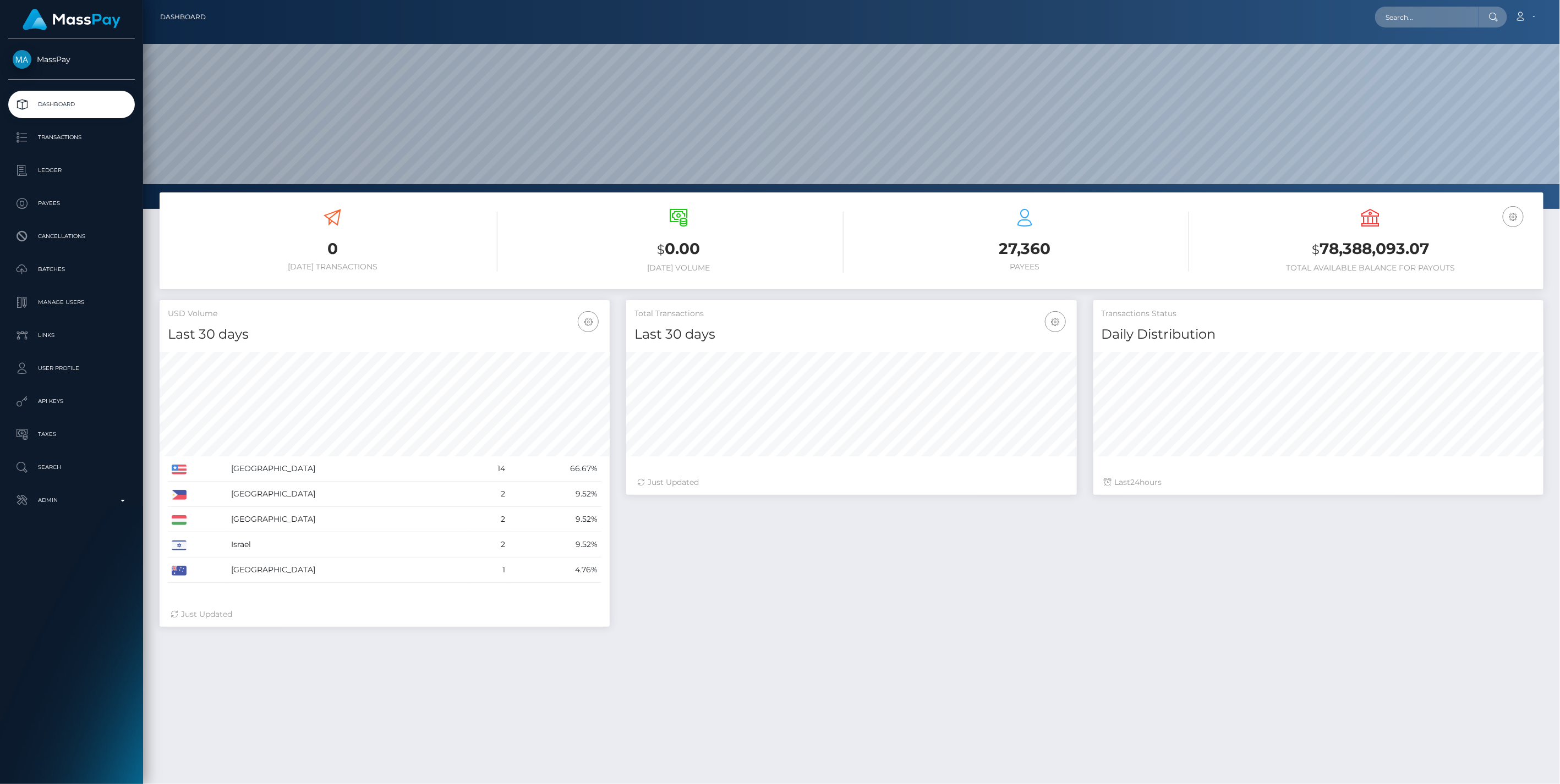
scroll to position [195, 449]
click at [125, 502] on p "Admin" at bounding box center [71, 500] width 118 height 17
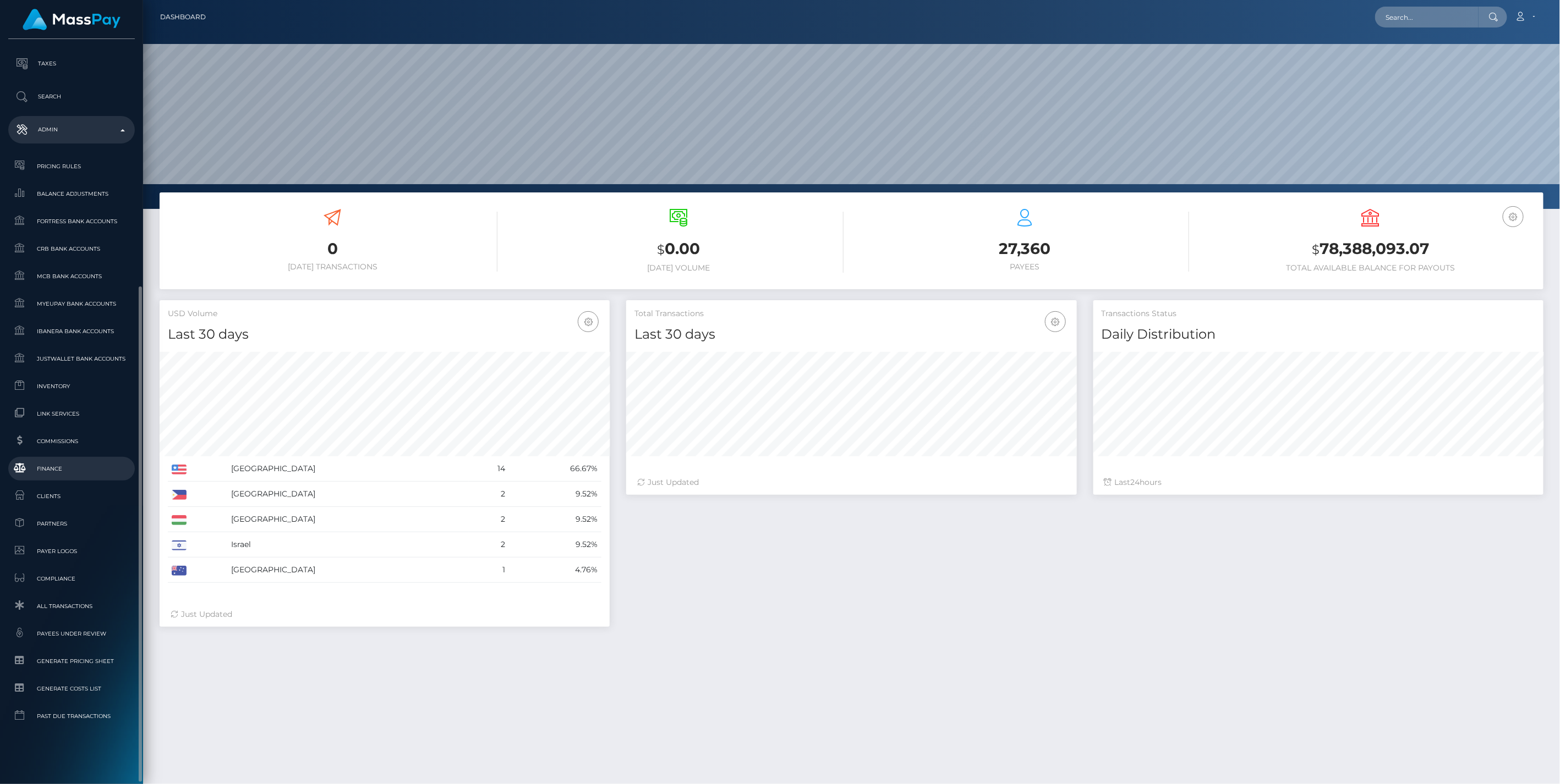
click at [47, 465] on span "Finance" at bounding box center [71, 468] width 118 height 12
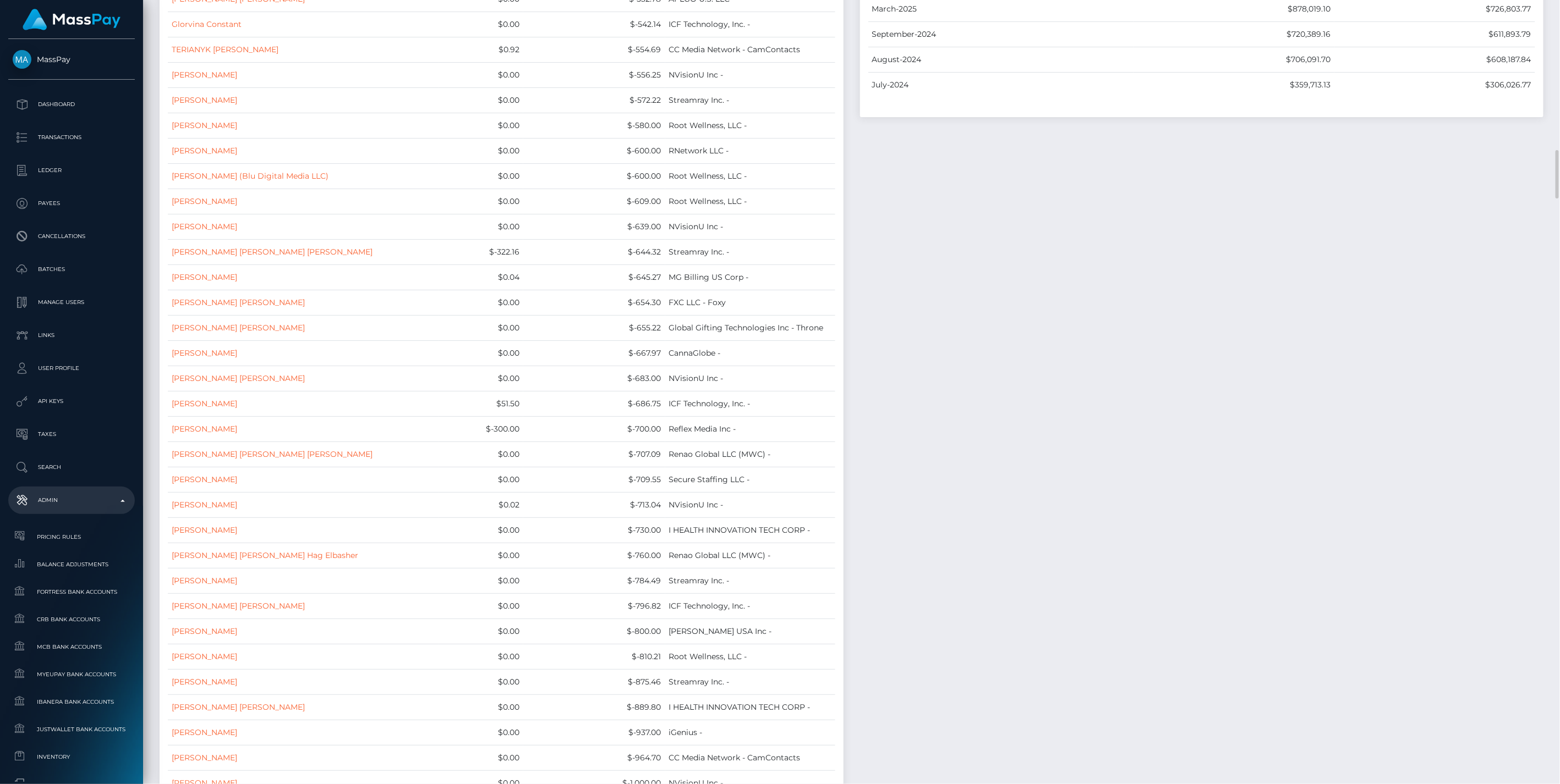
scroll to position [8560, 0]
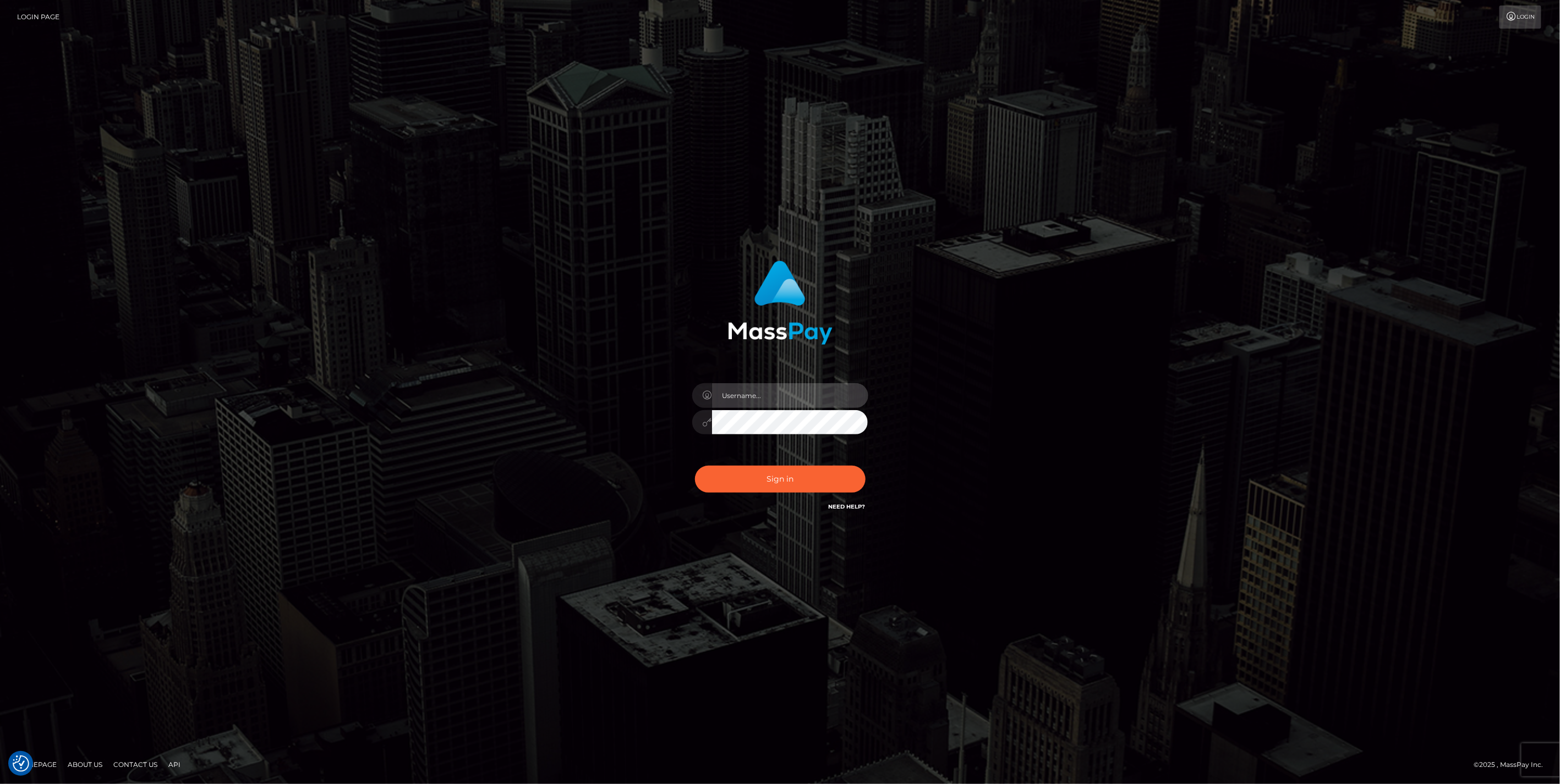
type input "jlo"
click at [810, 484] on button "Sign in" at bounding box center [780, 479] width 171 height 27
type input "jlo"
click at [848, 466] on button "Sign in" at bounding box center [780, 479] width 171 height 27
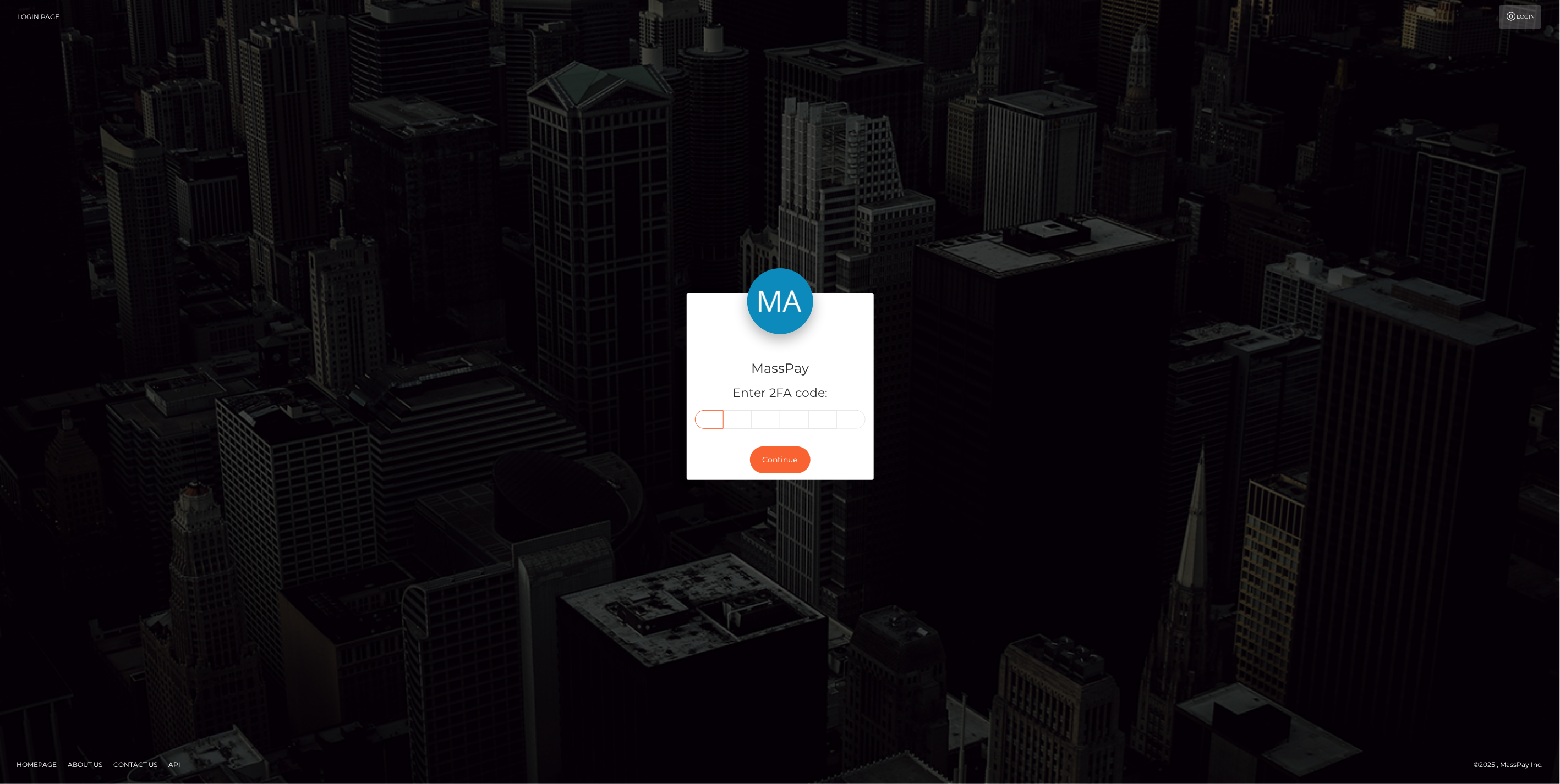
paste input "6"
type input "6"
type input "5"
type input "3"
type input "6"
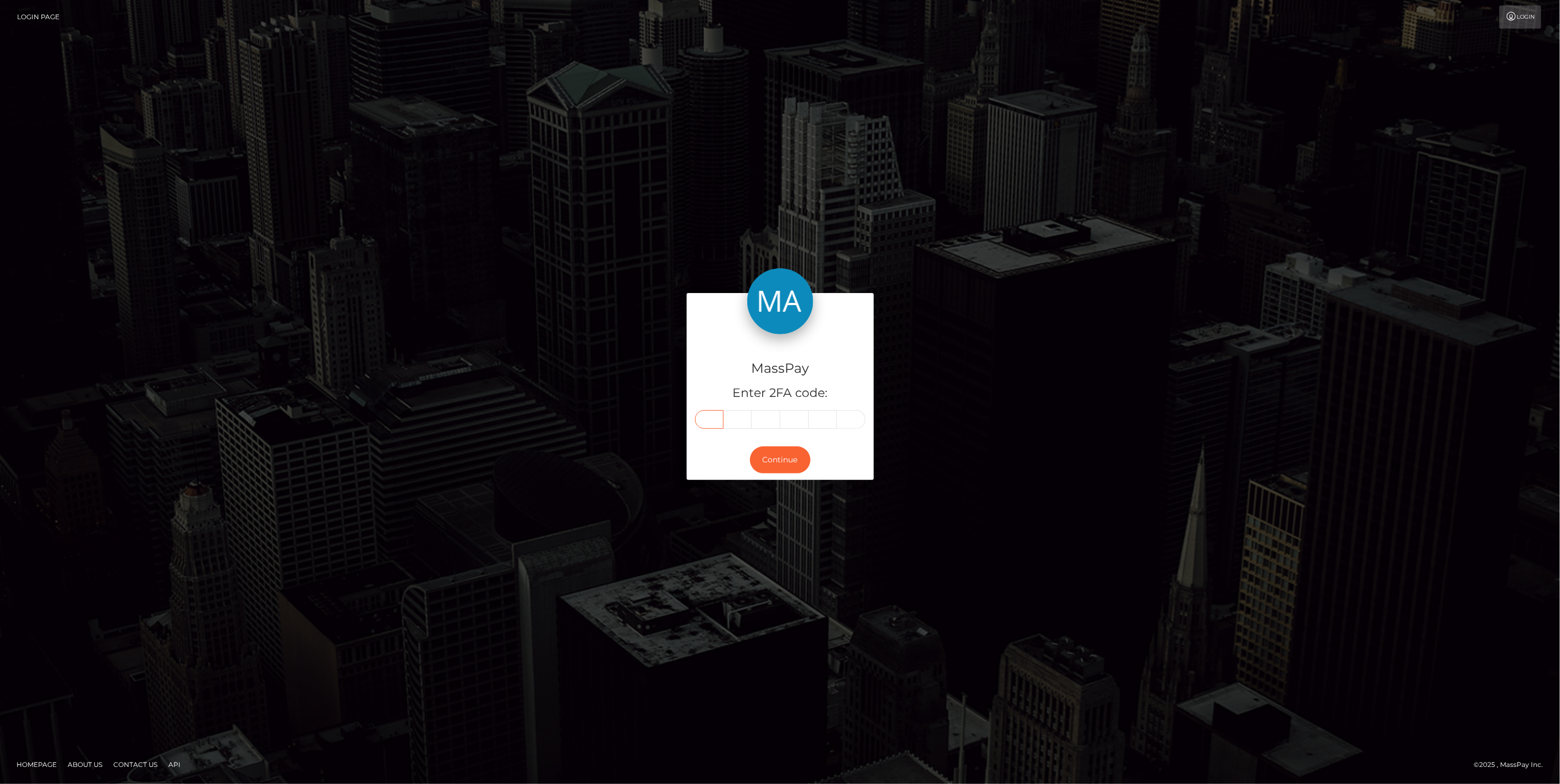
type input "0"
type input "3"
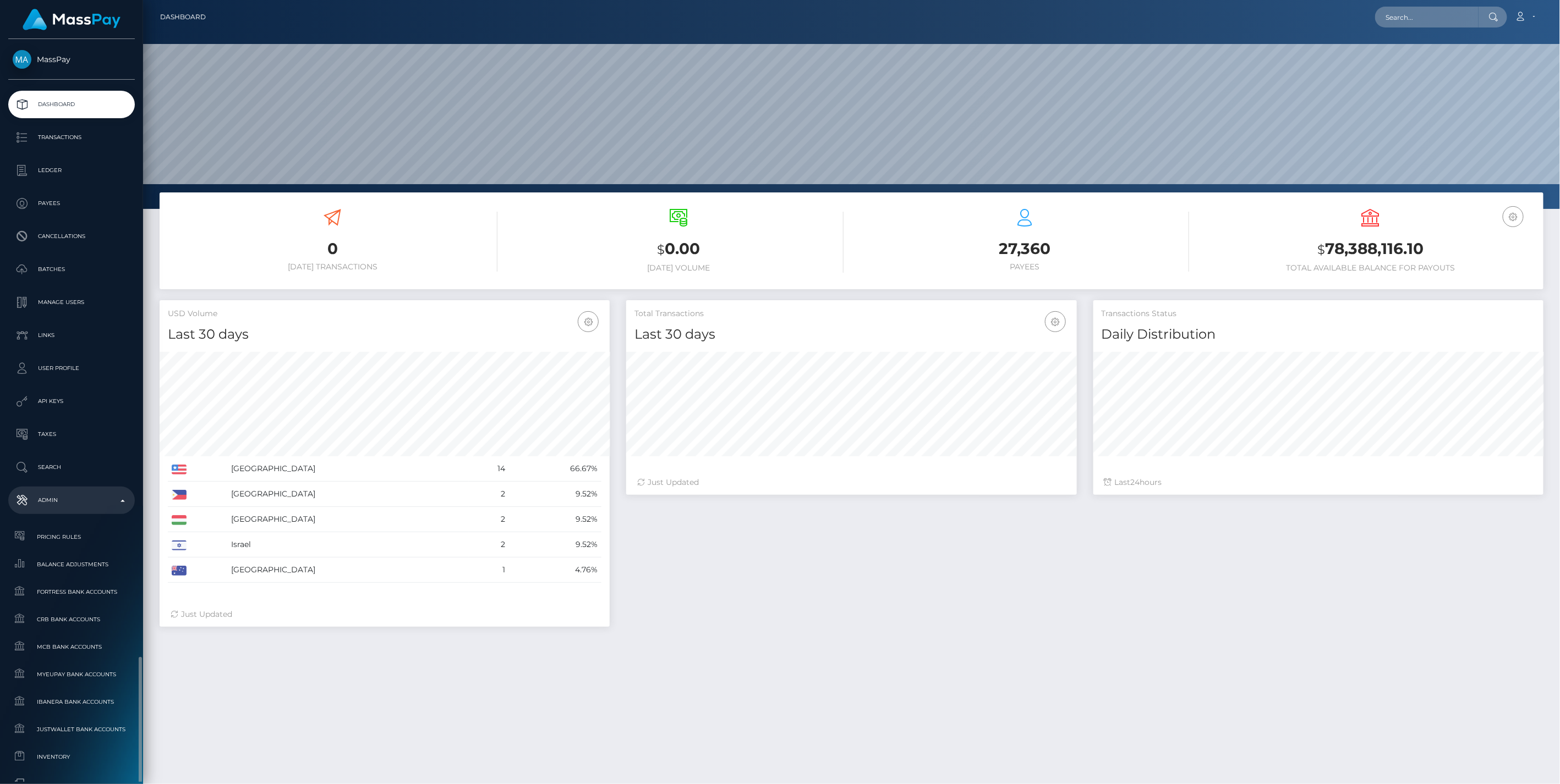
scroll to position [195, 449]
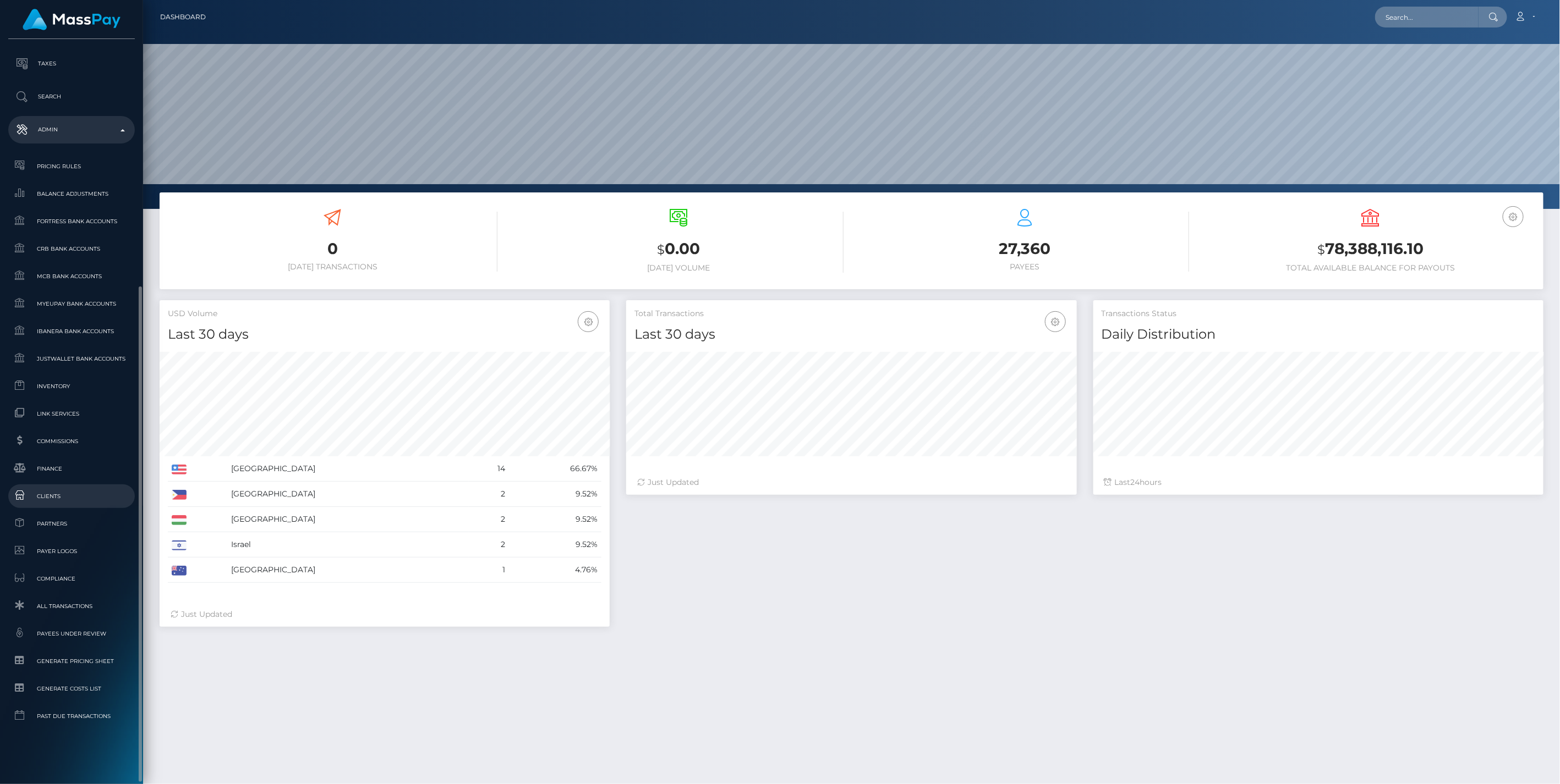
click at [48, 498] on span "Clients" at bounding box center [71, 496] width 118 height 12
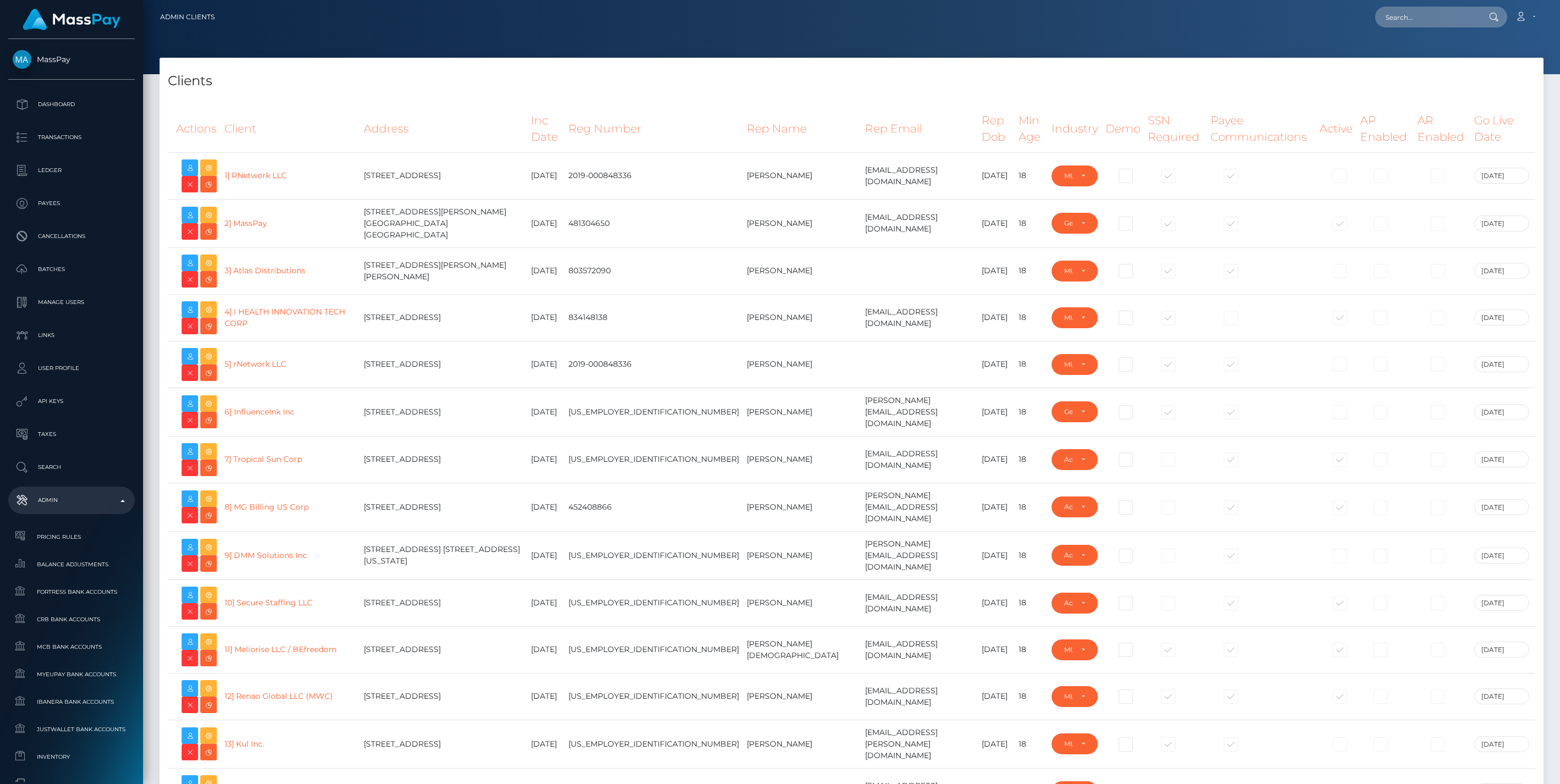
select select "223"
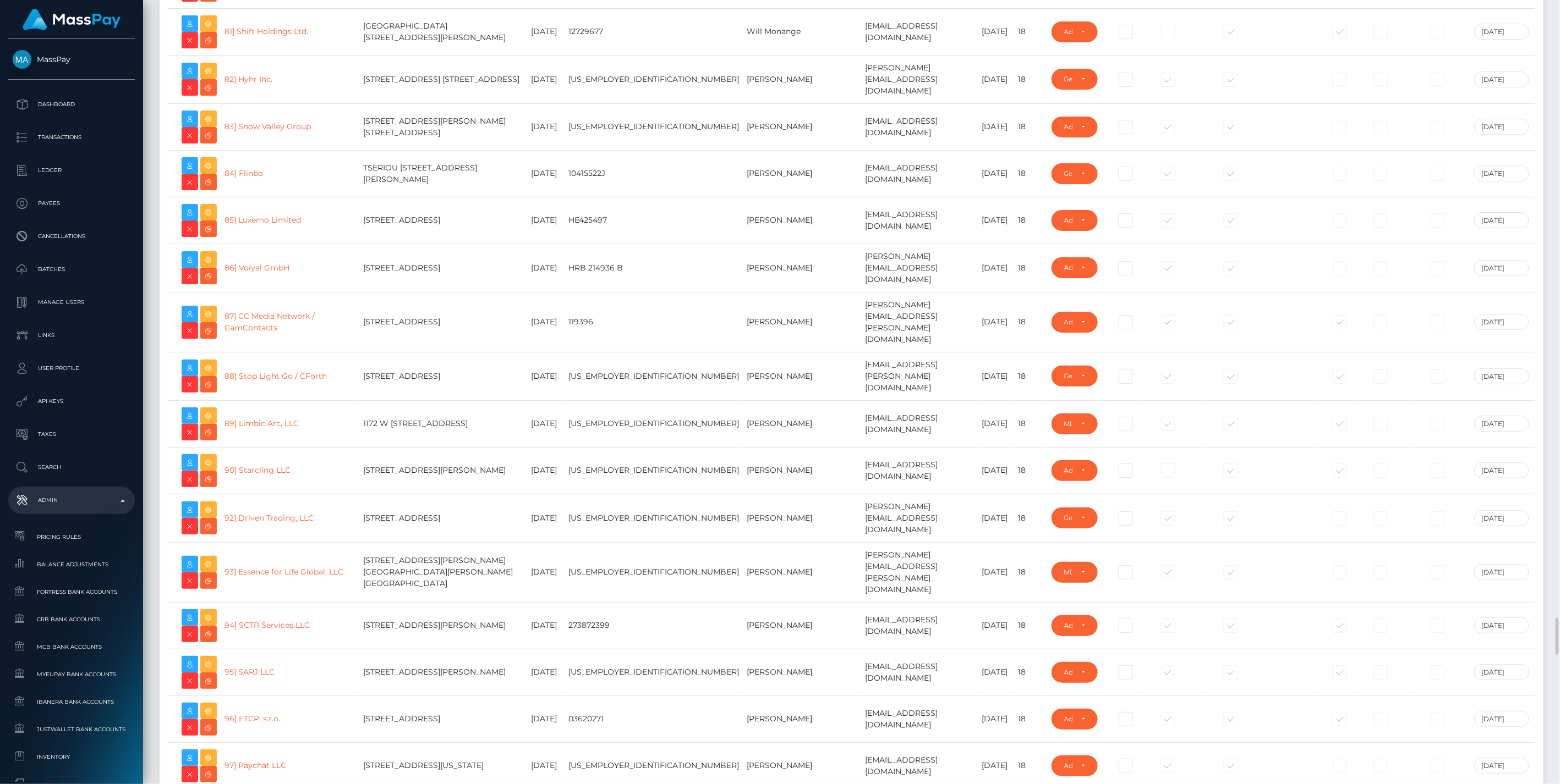
scroll to position [4483, 0]
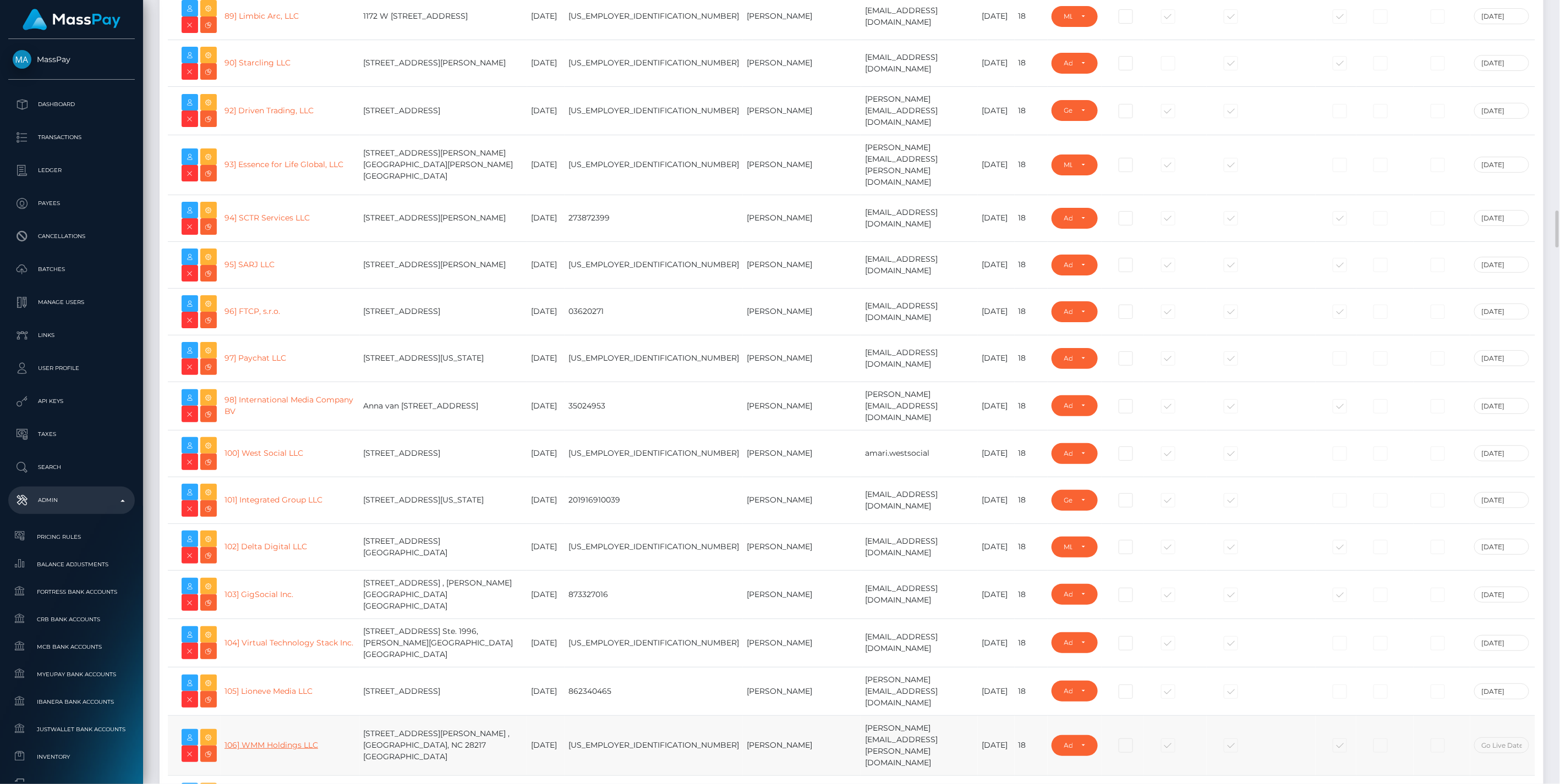
click at [279, 740] on link "106] WMM Holdings LLC" at bounding box center [271, 745] width 94 height 10
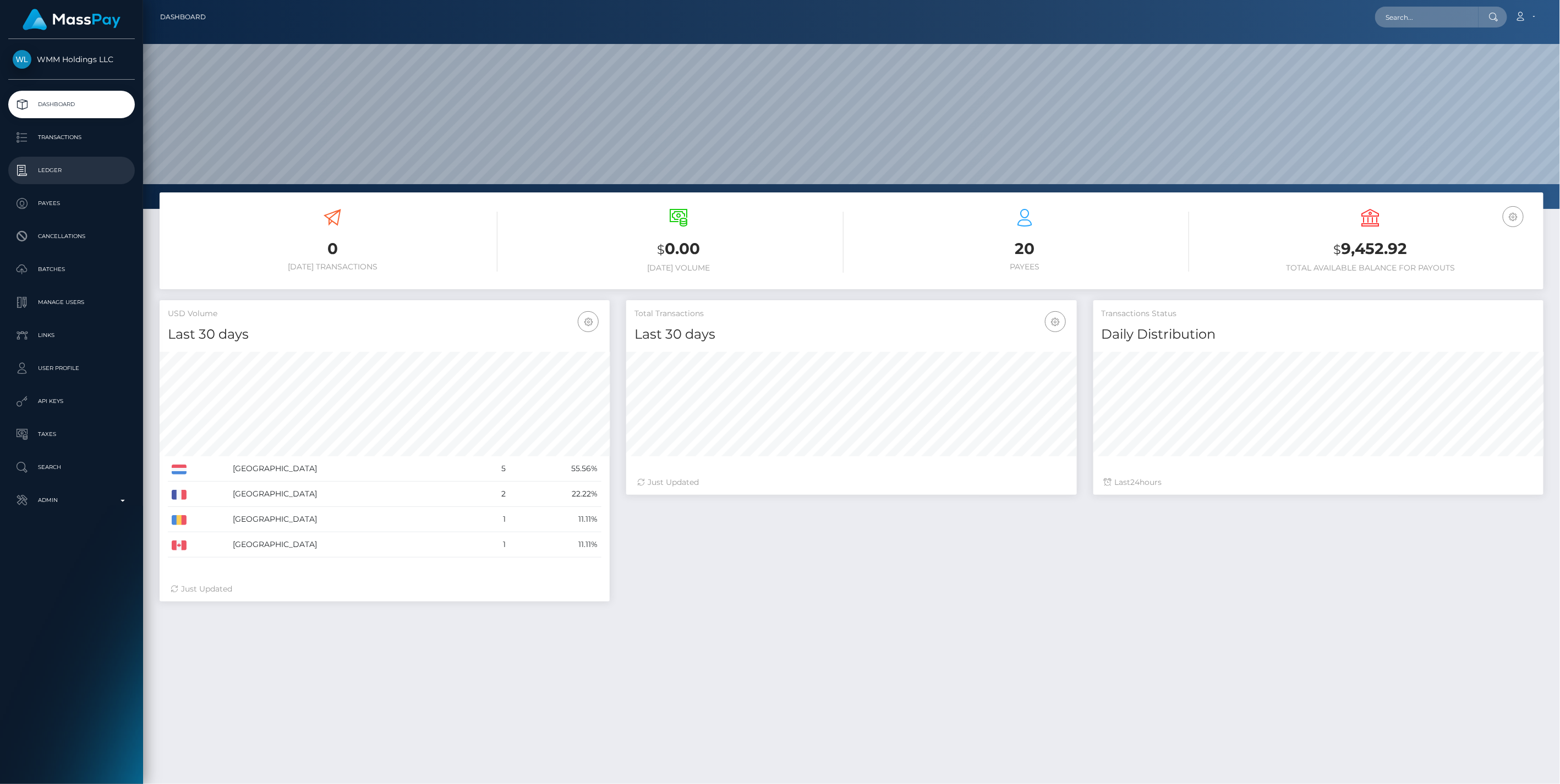
scroll to position [195, 449]
click at [39, 177] on p "Ledger" at bounding box center [71, 170] width 118 height 17
